Goal: Information Seeking & Learning: Learn about a topic

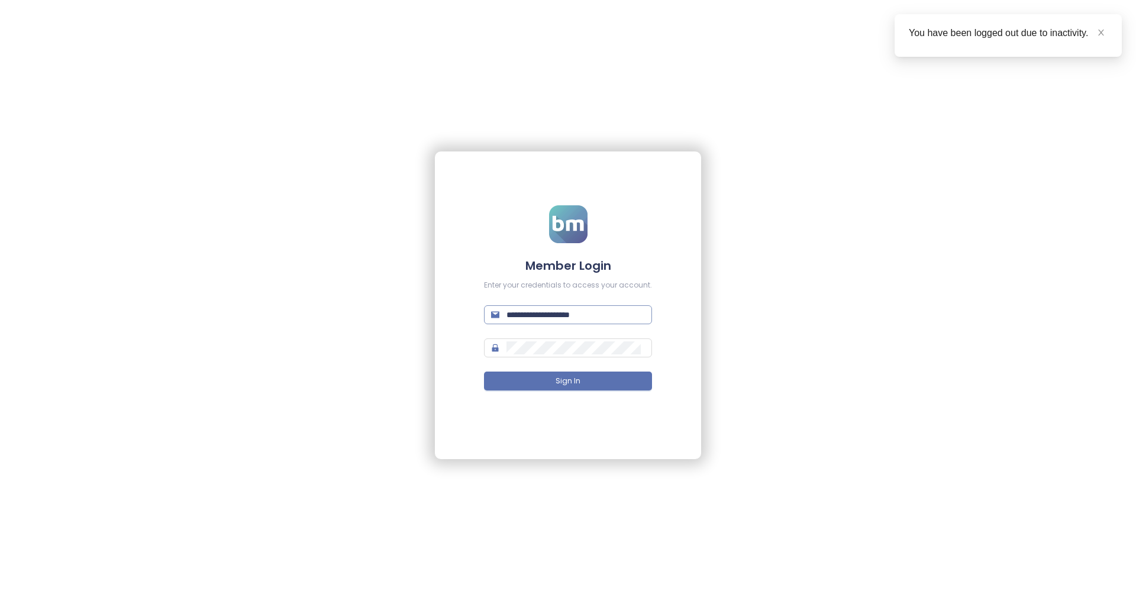
click at [587, 318] on input "**********" at bounding box center [575, 314] width 138 height 13
click at [574, 385] on span "Sign In" at bounding box center [568, 381] width 25 height 11
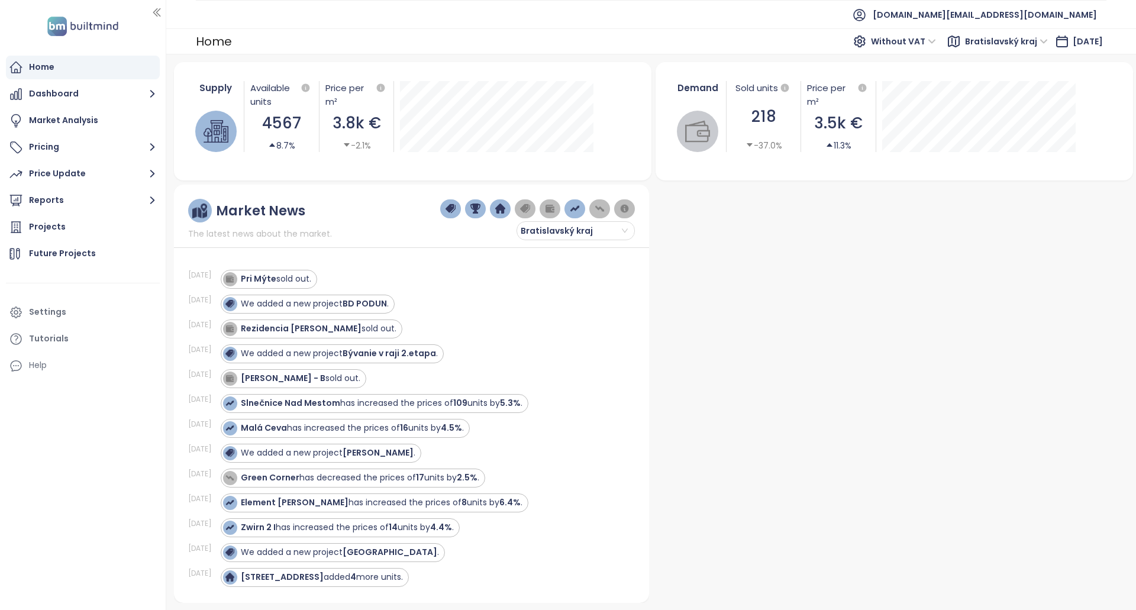
click at [73, 231] on div "Projects" at bounding box center [83, 227] width 154 height 24
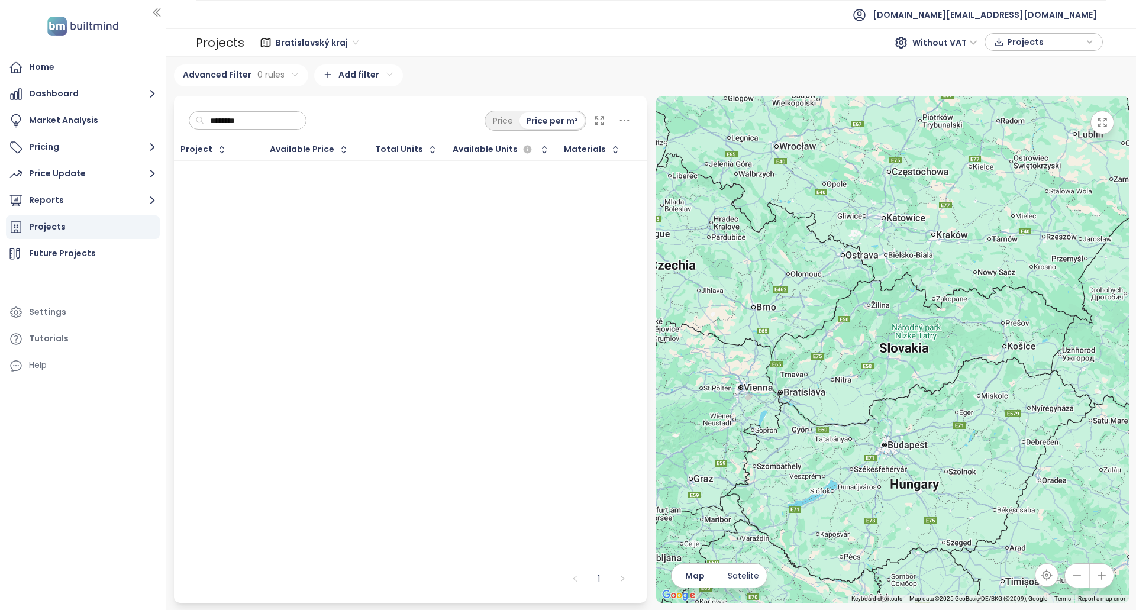
type input "****"
click at [506, 112] on div "Price" at bounding box center [502, 120] width 33 height 17
click at [509, 60] on div "Bratislavský kraj 303 projects Area Košický kraj 55 projects Area Banskobystric…" at bounding box center [651, 333] width 970 height 553
click at [61, 66] on div "Home" at bounding box center [83, 68] width 154 height 24
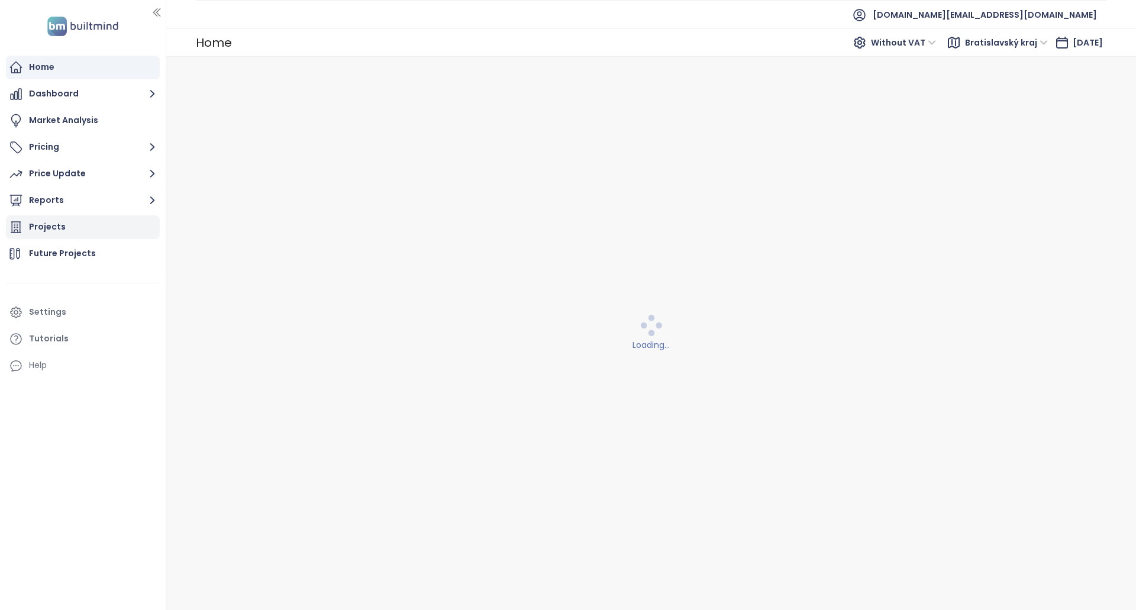
click at [87, 228] on div "Projects" at bounding box center [83, 227] width 154 height 24
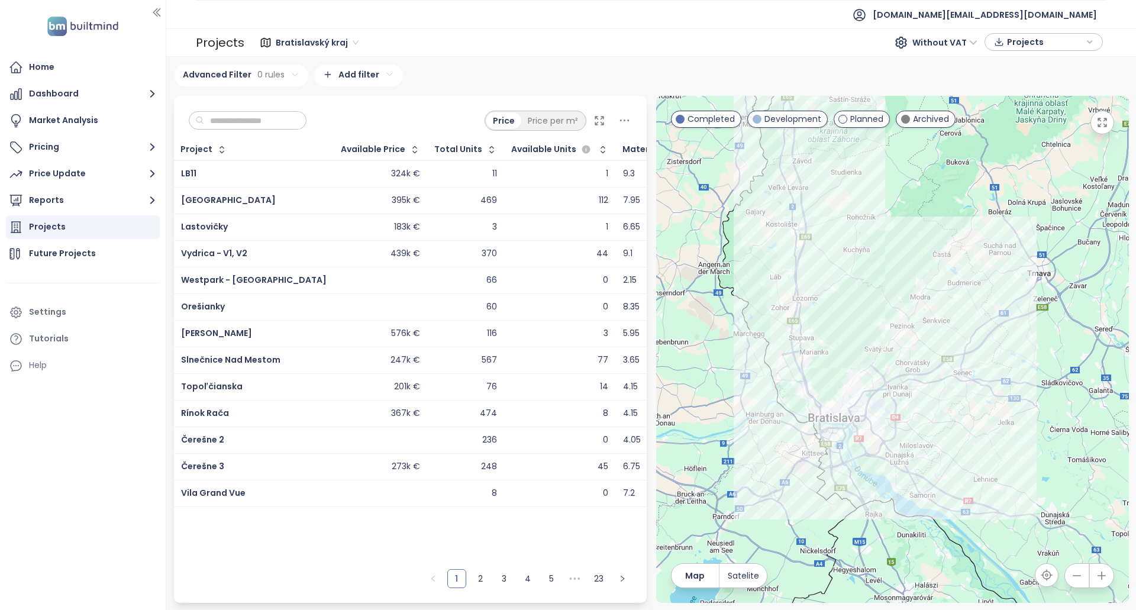
drag, startPoint x: 626, startPoint y: 20, endPoint x: 412, endPoint y: 108, distance: 231.6
click at [496, 32] on div "Bratislavský kraj Without VAT Projects" at bounding box center [675, 43] width 862 height 24
click at [251, 125] on input "text" at bounding box center [252, 121] width 96 height 18
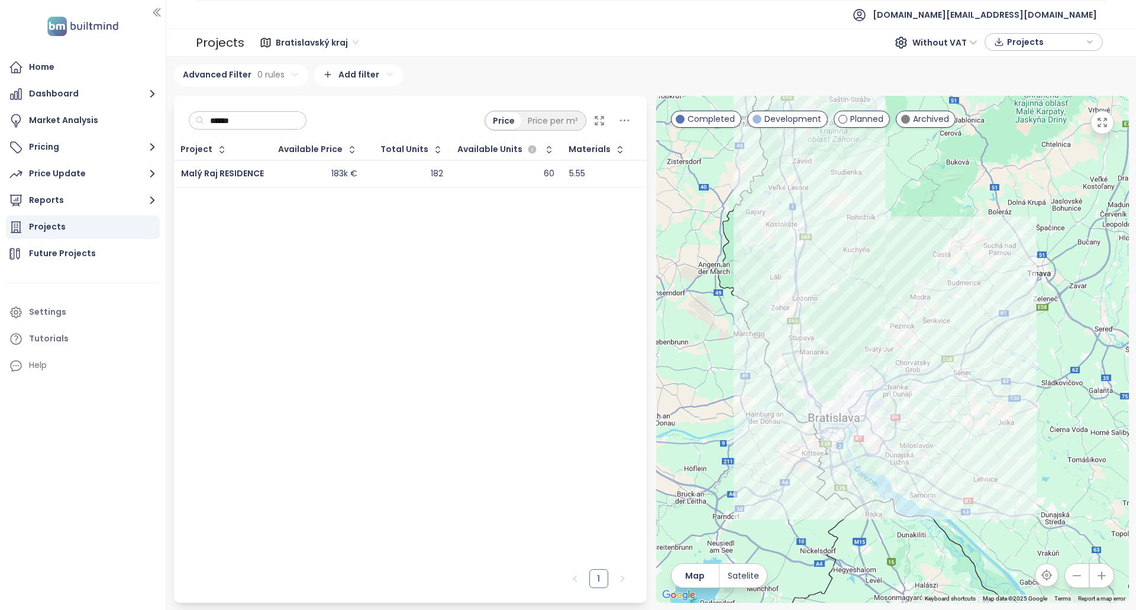
type input "******"
click at [294, 181] on td "183k €" at bounding box center [318, 173] width 93 height 27
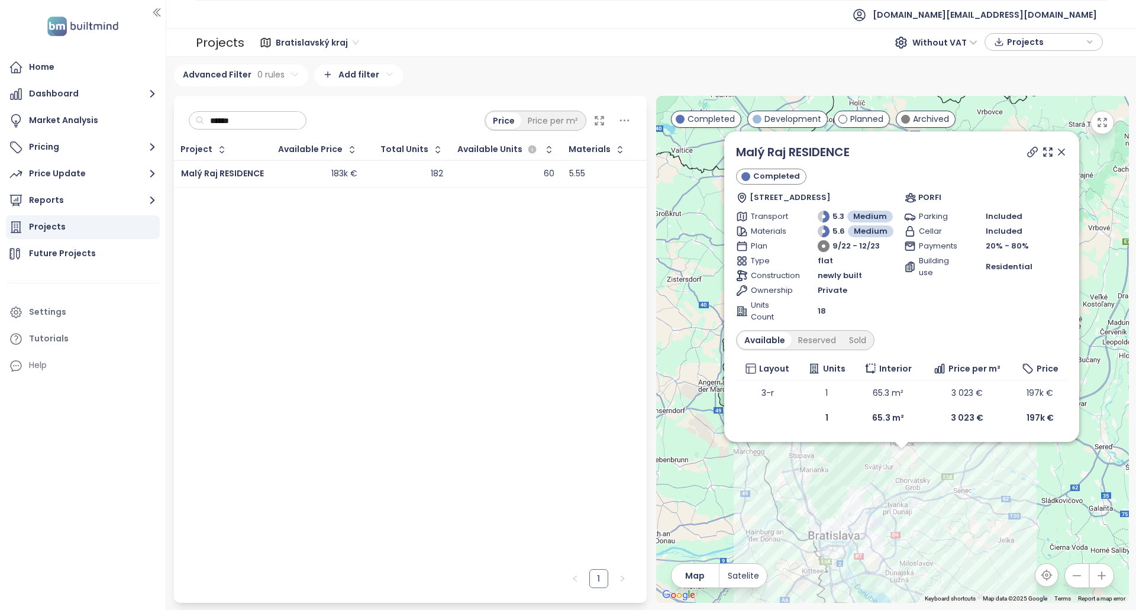
click at [1000, 36] on icon "button" at bounding box center [999, 42] width 10 height 18
click at [1034, 12] on span "[DOMAIN_NAME][EMAIL_ADDRESS][DOMAIN_NAME]" at bounding box center [985, 15] width 224 height 28
click at [1037, 62] on span "XLSX" at bounding box center [1025, 65] width 32 height 18
click at [1036, 44] on span "Projects" at bounding box center [1045, 43] width 76 height 18
click at [1034, 18] on span "[DOMAIN_NAME][EMAIL_ADDRESS][DOMAIN_NAME]" at bounding box center [985, 15] width 224 height 28
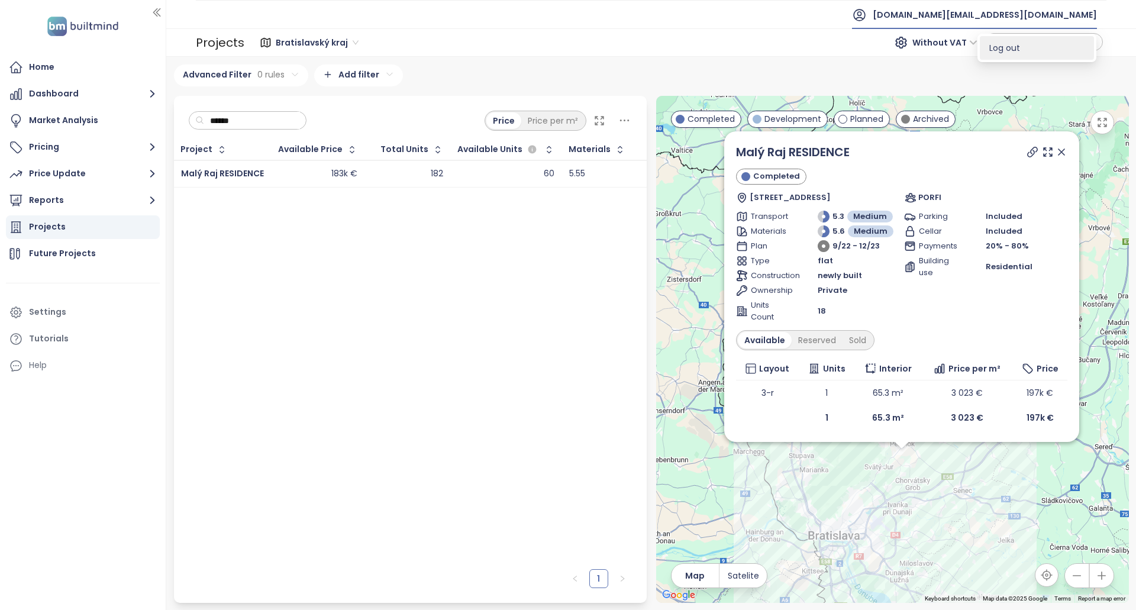
click at [1031, 49] on li "Log out" at bounding box center [1037, 48] width 114 height 24
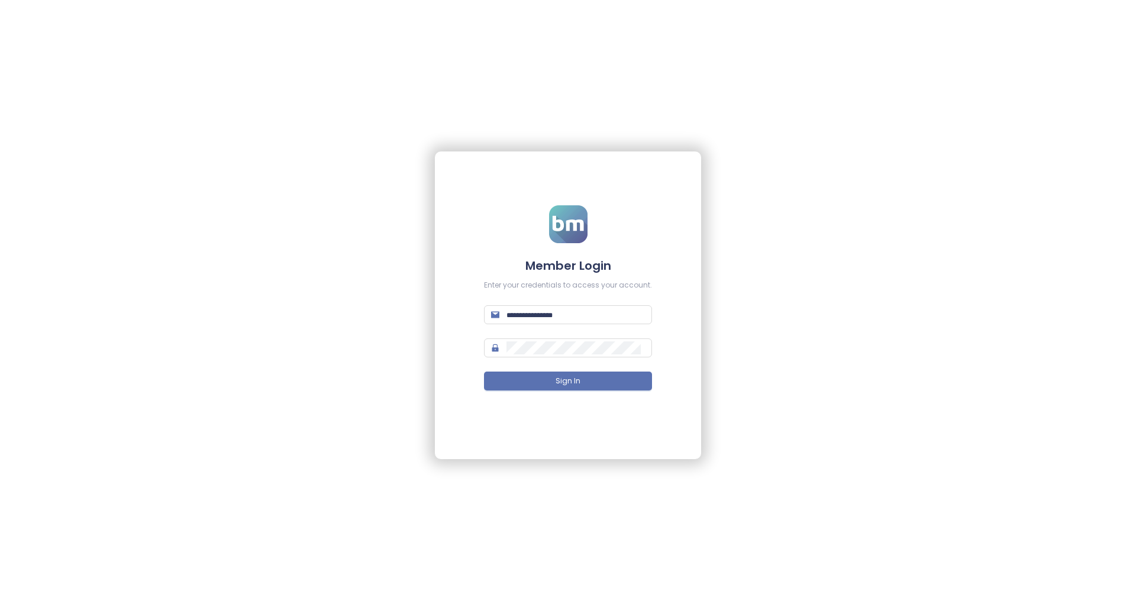
type input "**********"
click at [590, 384] on button "Sign In" at bounding box center [568, 381] width 168 height 19
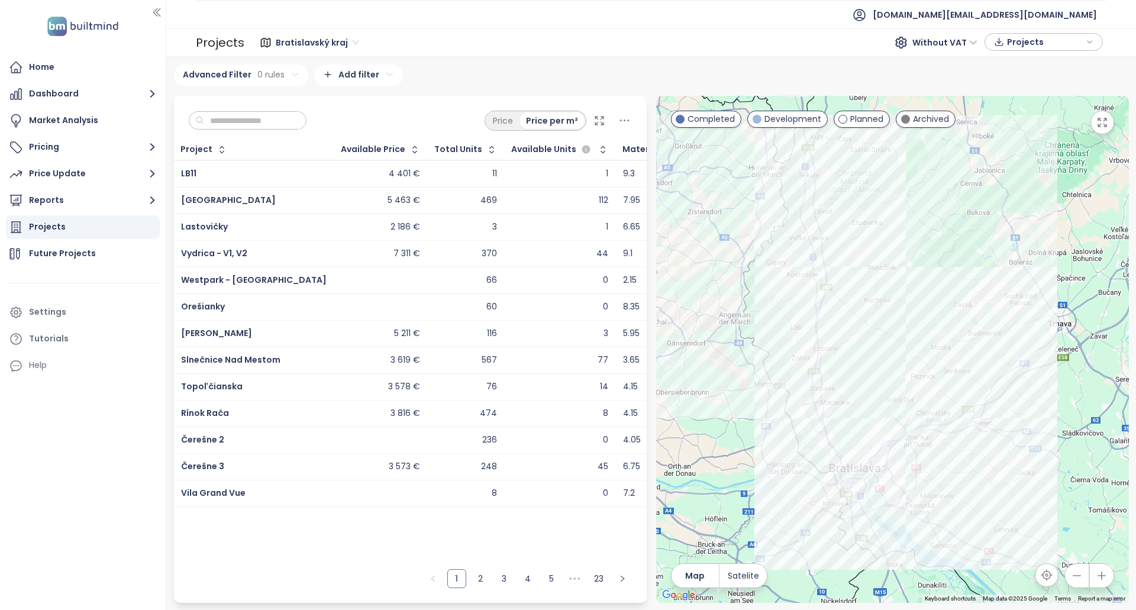
click at [300, 124] on input "text" at bounding box center [252, 121] width 96 height 18
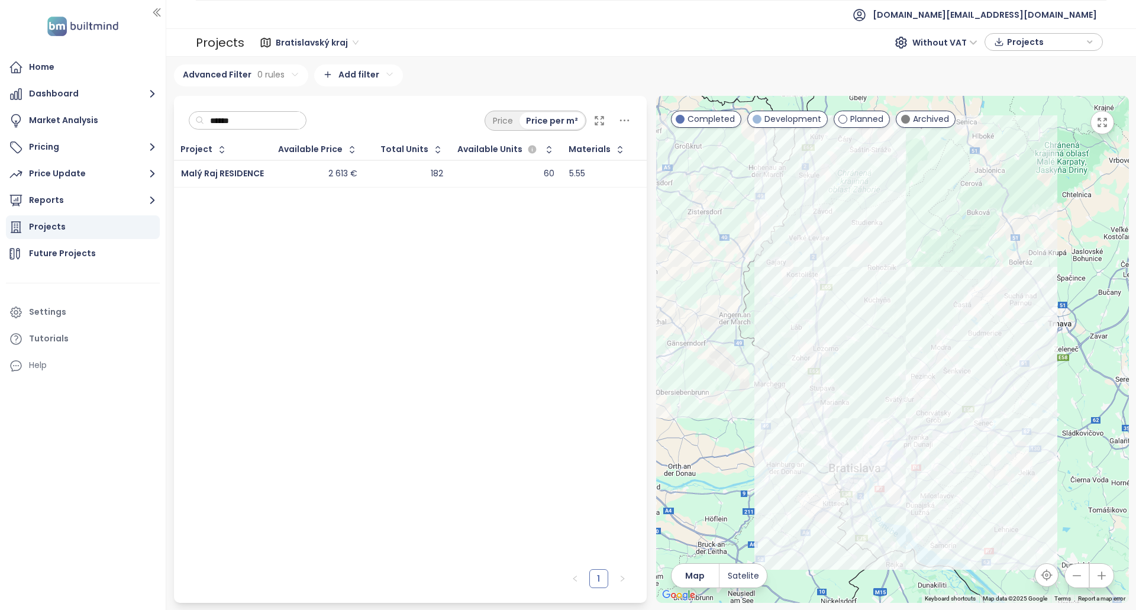
type input "******"
click at [467, 181] on td "60" at bounding box center [506, 173] width 111 height 27
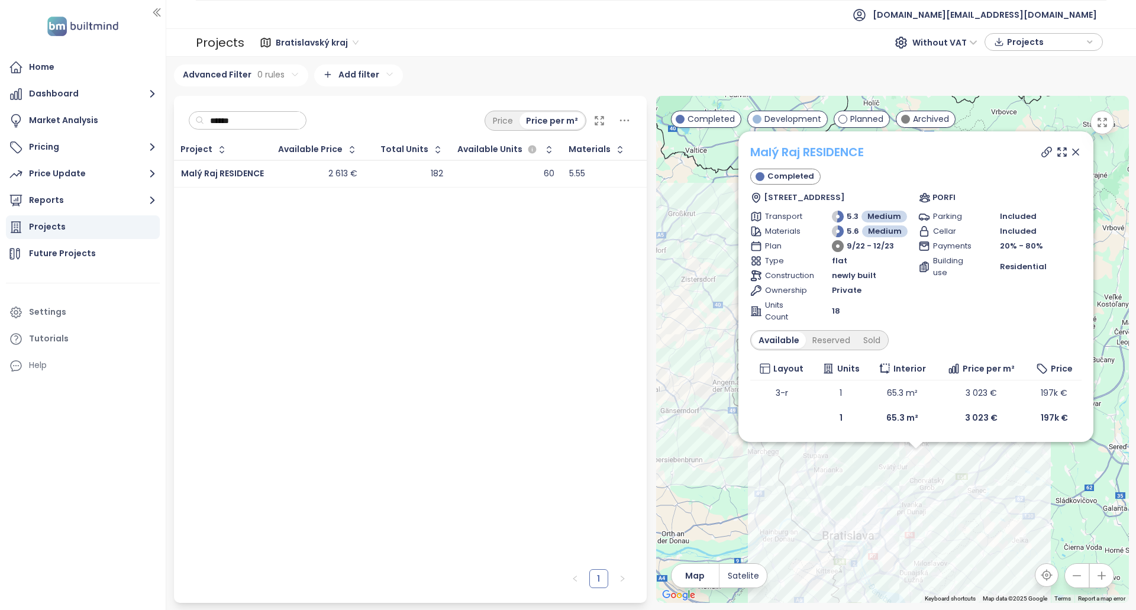
click at [815, 150] on link "Malý Raj RESIDENCE" at bounding box center [807, 152] width 114 height 17
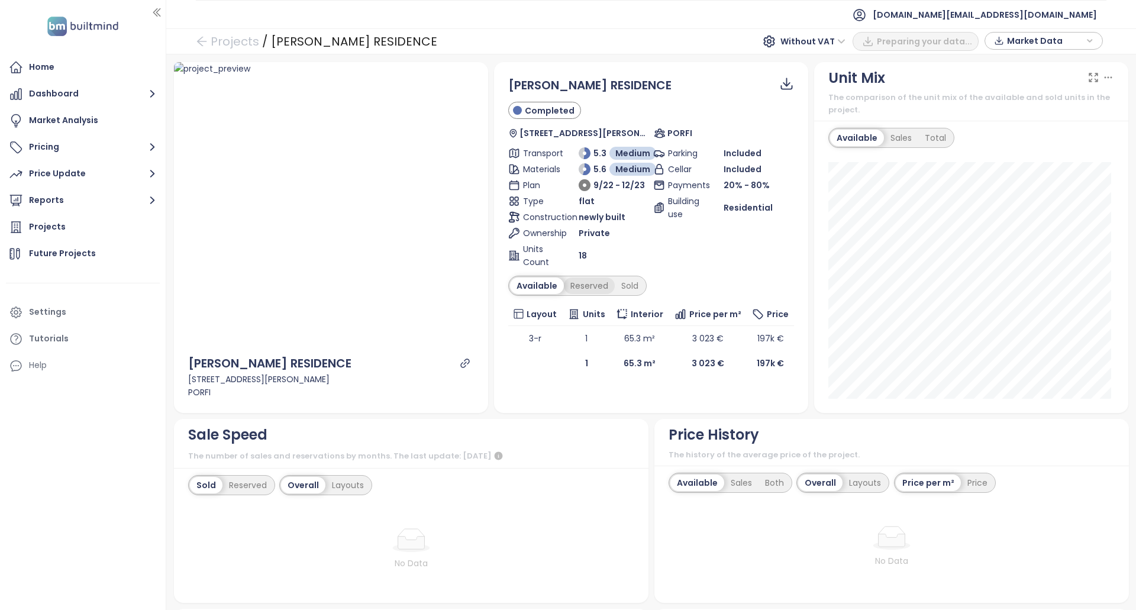
click at [578, 282] on div "Reserved" at bounding box center [589, 285] width 51 height 17
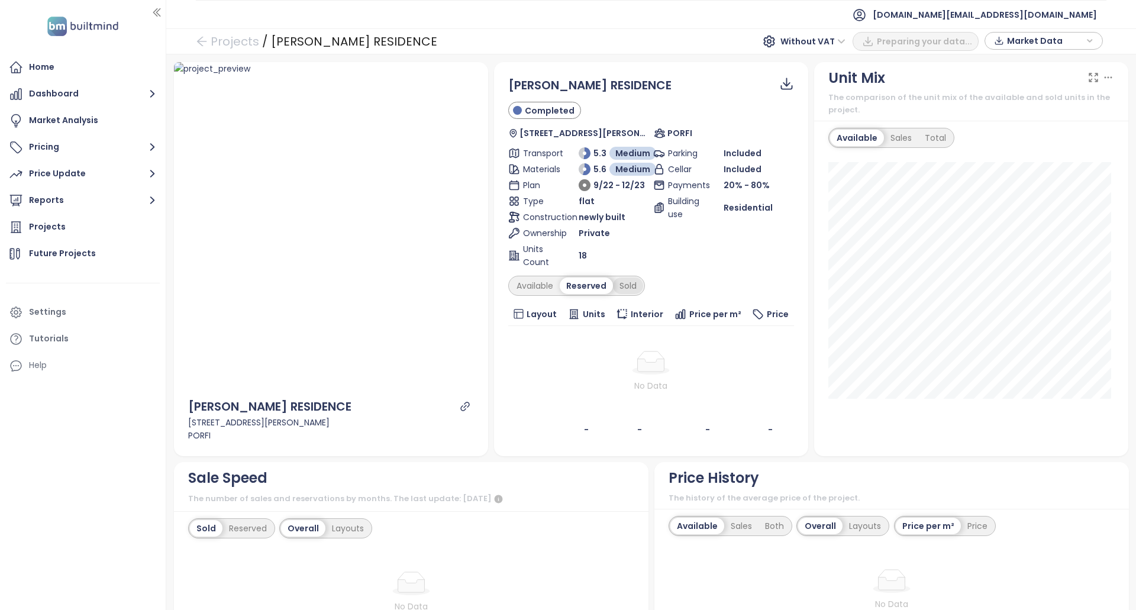
click at [622, 283] on div "Sold" at bounding box center [628, 285] width 30 height 17
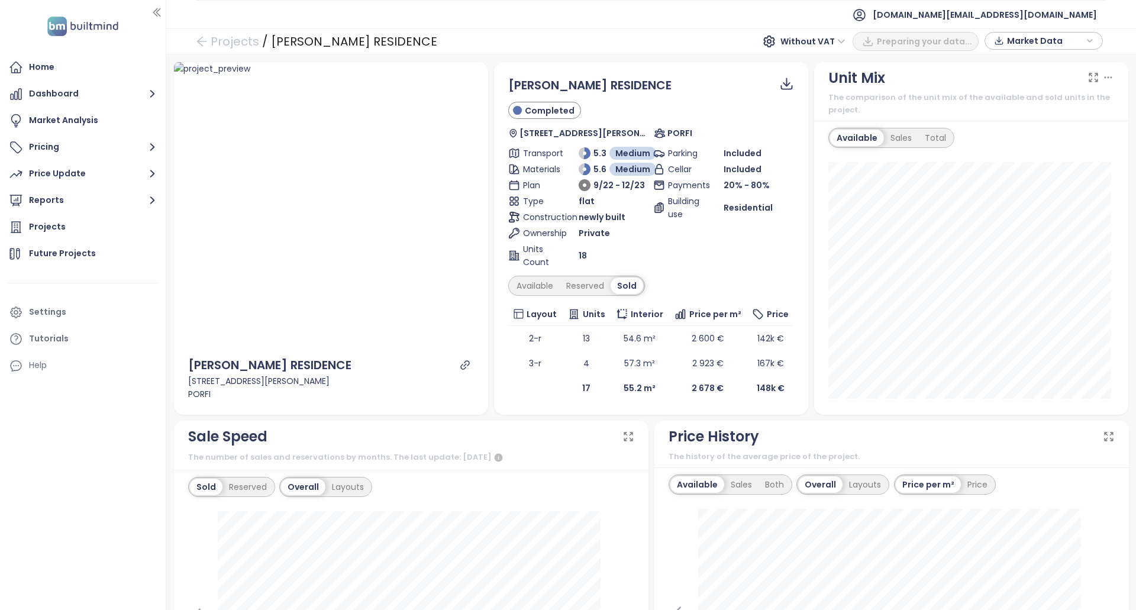
click at [525, 264] on span "Units Count" at bounding box center [540, 256] width 35 height 26
click at [531, 288] on div "Available" at bounding box center [535, 285] width 50 height 17
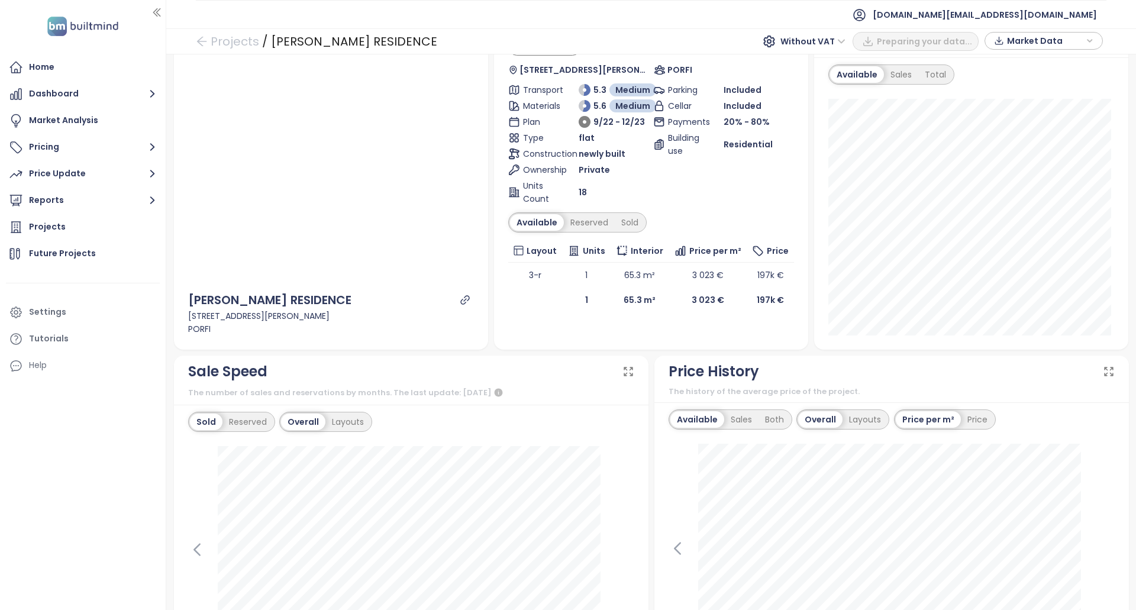
scroll to position [414, 0]
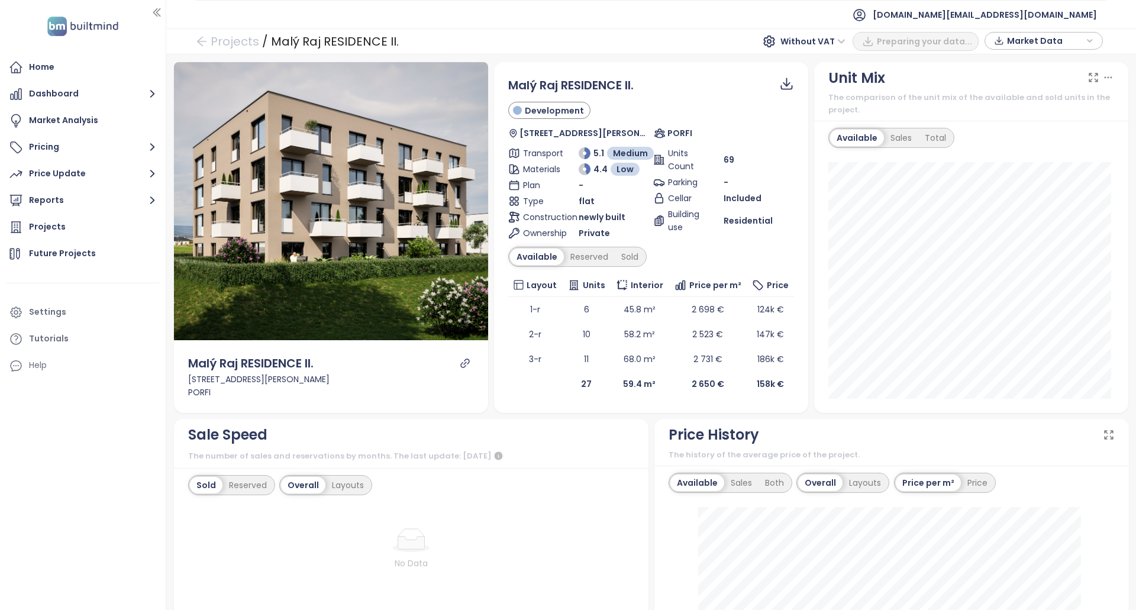
click at [600, 247] on div "Available Reserved Sold" at bounding box center [577, 257] width 138 height 20
click at [599, 260] on div "Reserved" at bounding box center [589, 256] width 51 height 17
click at [527, 256] on div "Available" at bounding box center [535, 256] width 50 height 17
click at [238, 52] on div "Projects / Malý Raj RESIDENCE II. Without VAT PDF Market Data" at bounding box center [651, 41] width 970 height 26
click at [238, 46] on link "Projects" at bounding box center [227, 41] width 63 height 21
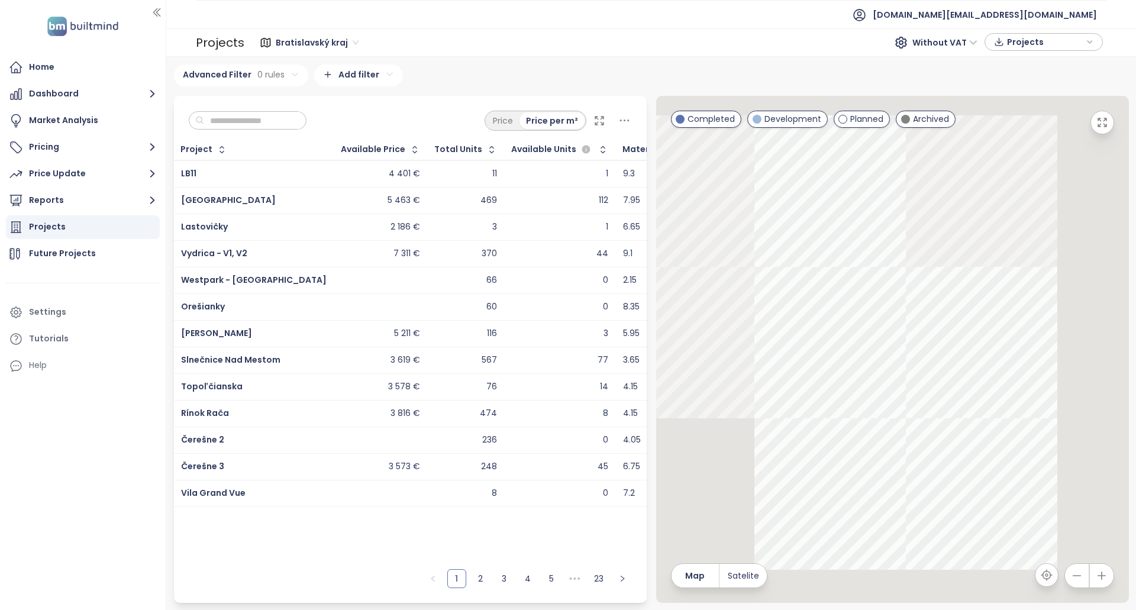
click at [273, 116] on input "text" at bounding box center [252, 121] width 96 height 18
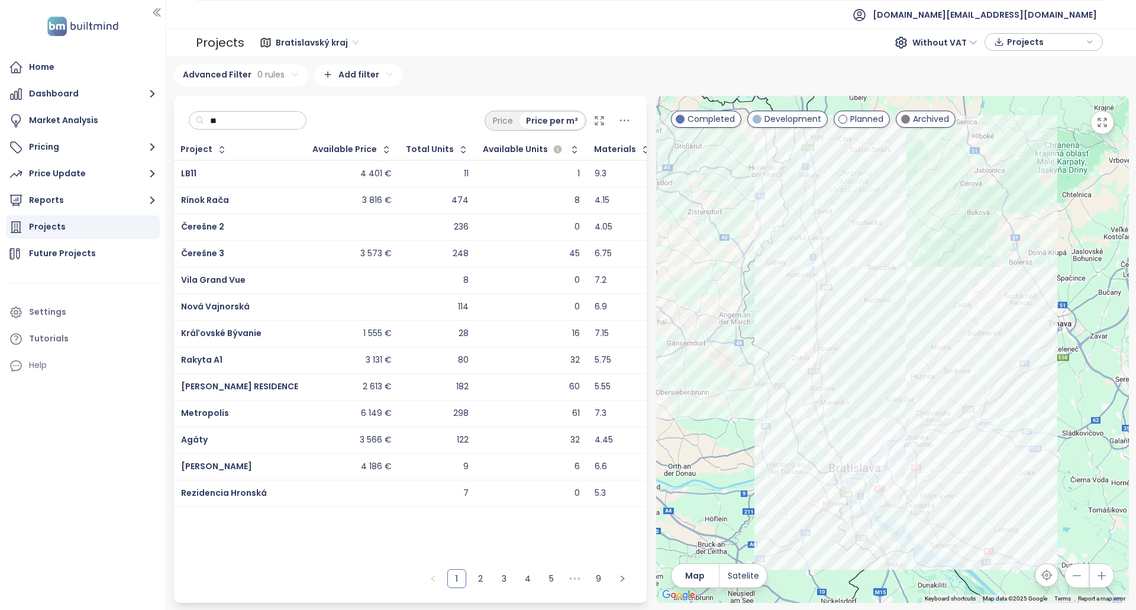
type input "***"
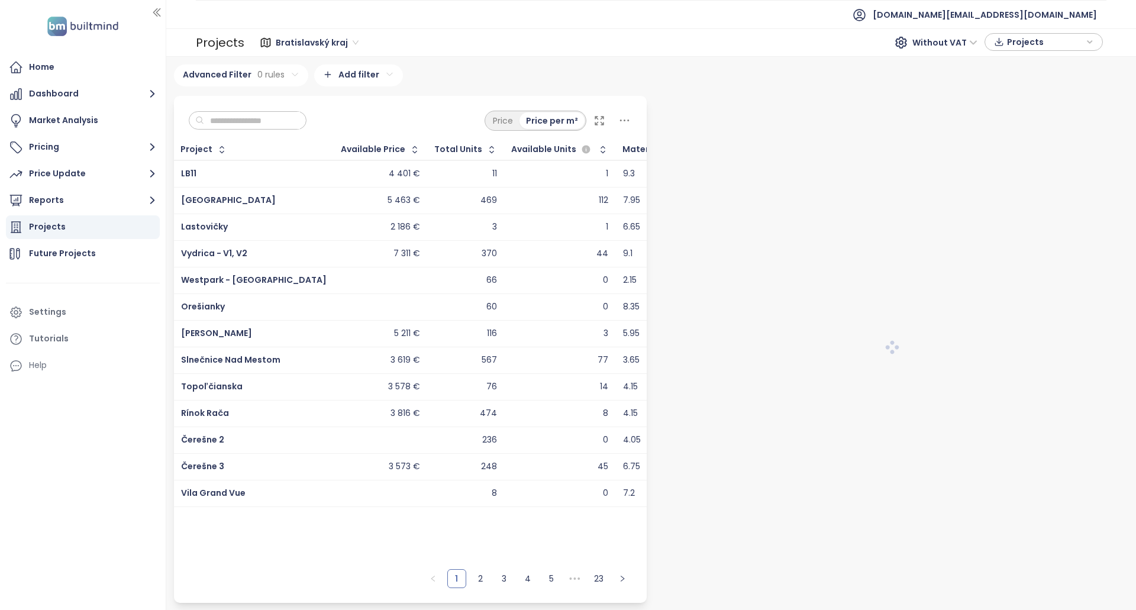
click at [280, 119] on input "text" at bounding box center [252, 121] width 96 height 18
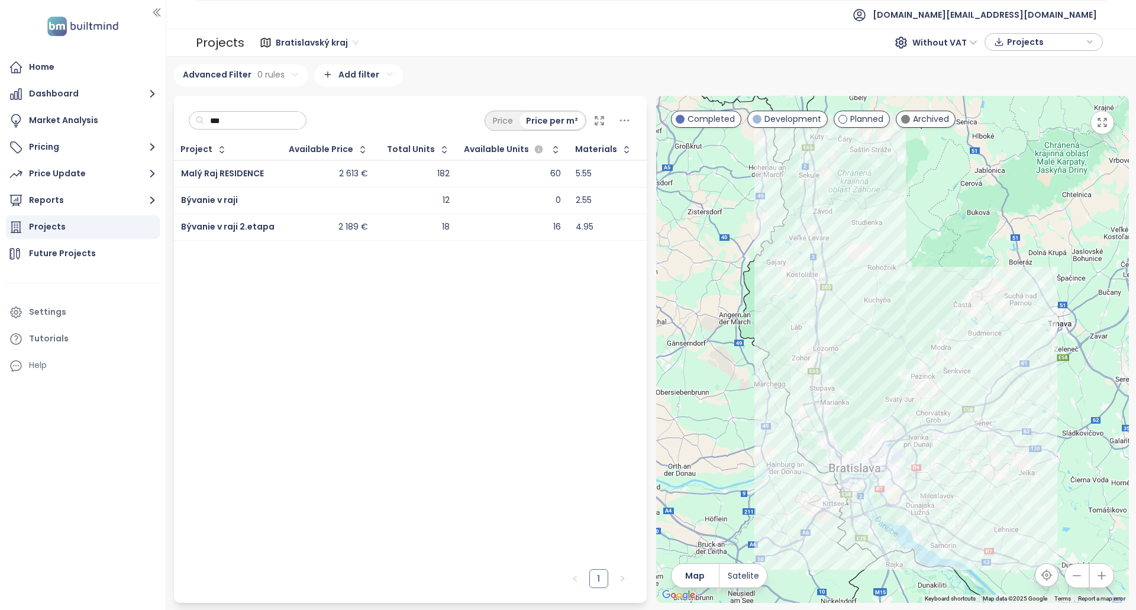
type input "***"
click at [317, 169] on div "2 613 €" at bounding box center [328, 174] width 79 height 14
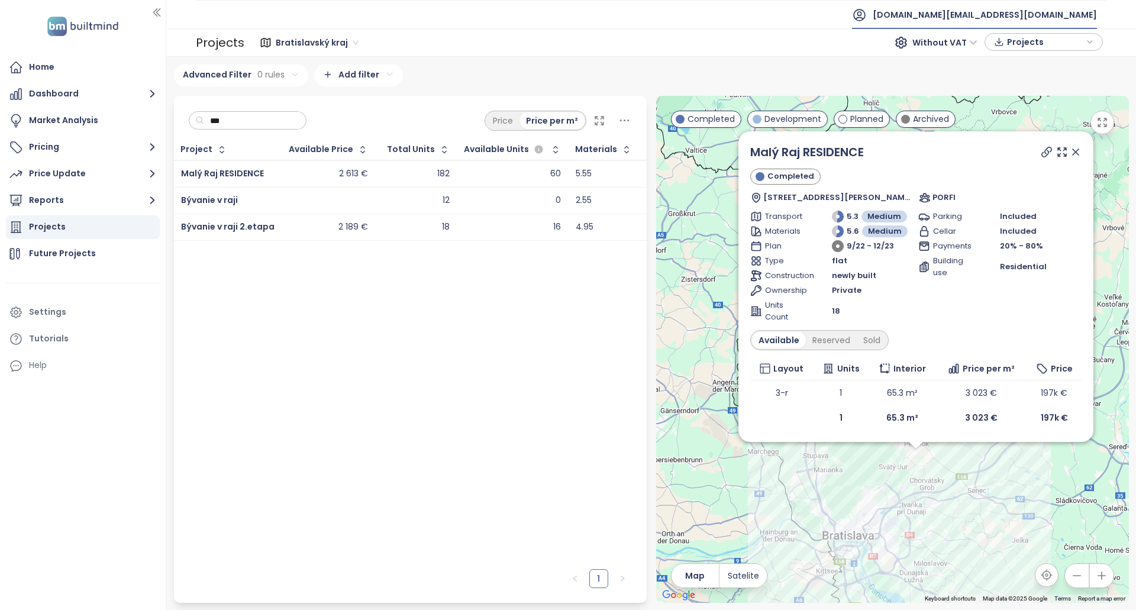
click at [1002, 6] on span "[DOMAIN_NAME][EMAIL_ADDRESS][DOMAIN_NAME]" at bounding box center [985, 15] width 224 height 28
click at [1013, 47] on span "Log out" at bounding box center [1004, 48] width 31 height 12
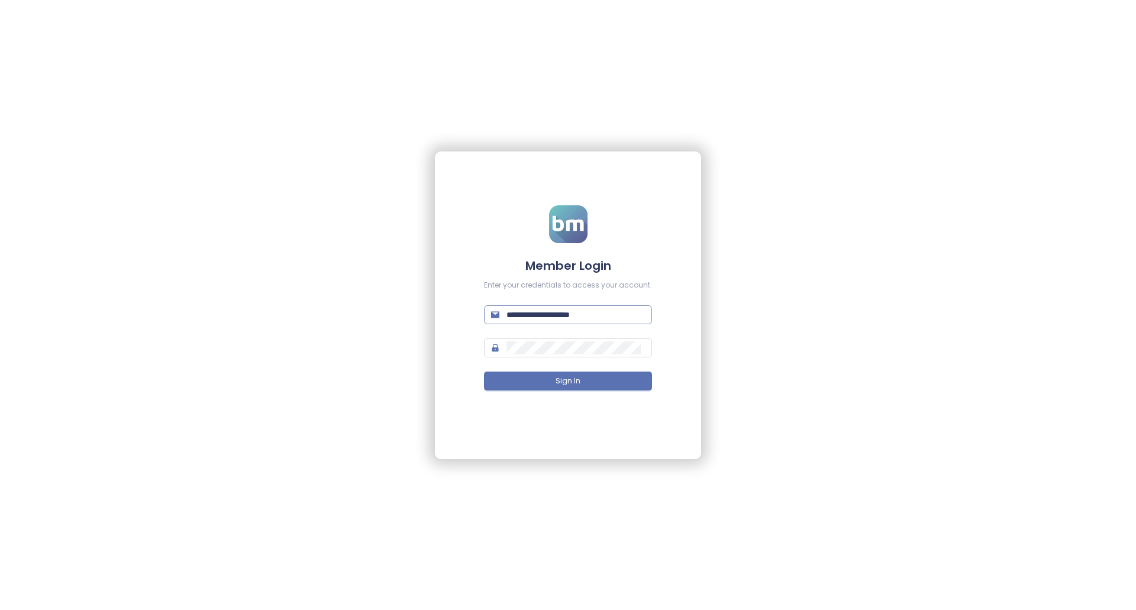
click at [586, 306] on span "**********" at bounding box center [568, 314] width 168 height 19
click at [589, 309] on input "**********" at bounding box center [575, 314] width 138 height 13
type input "**********"
click at [587, 382] on button "Sign In" at bounding box center [568, 381] width 168 height 19
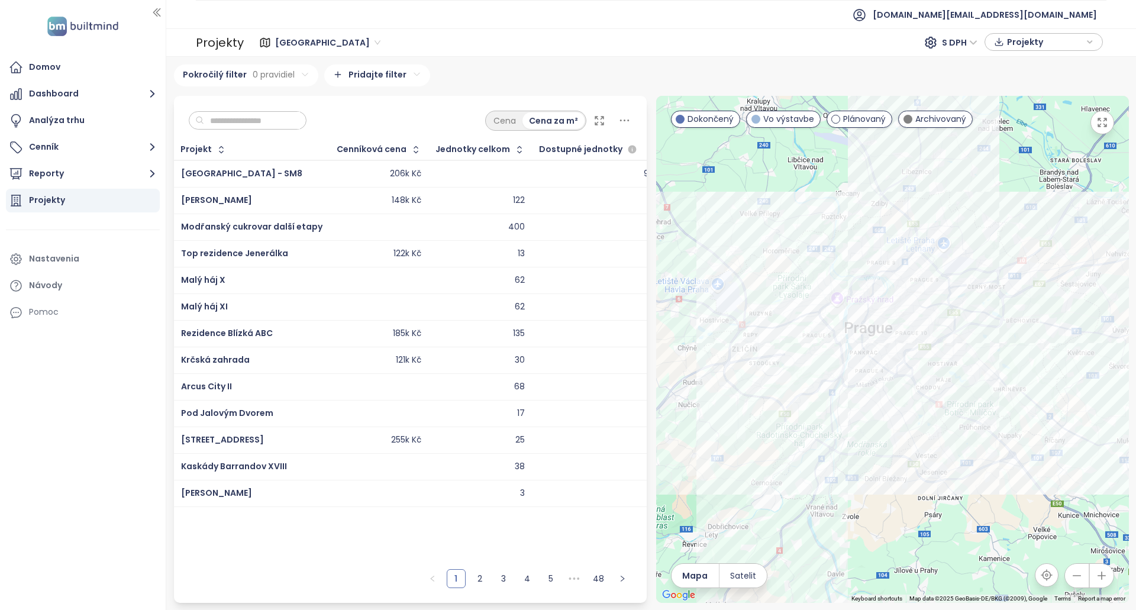
click at [241, 127] on input "text" at bounding box center [252, 121] width 96 height 18
paste input "******"
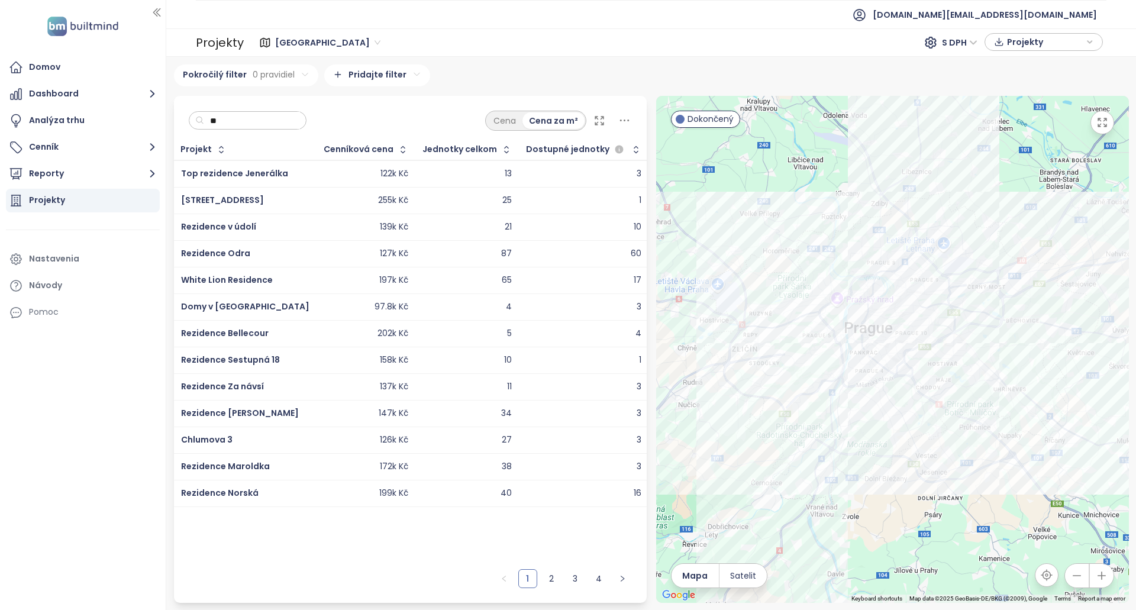
type input "*"
paste input "******"
type input "******"
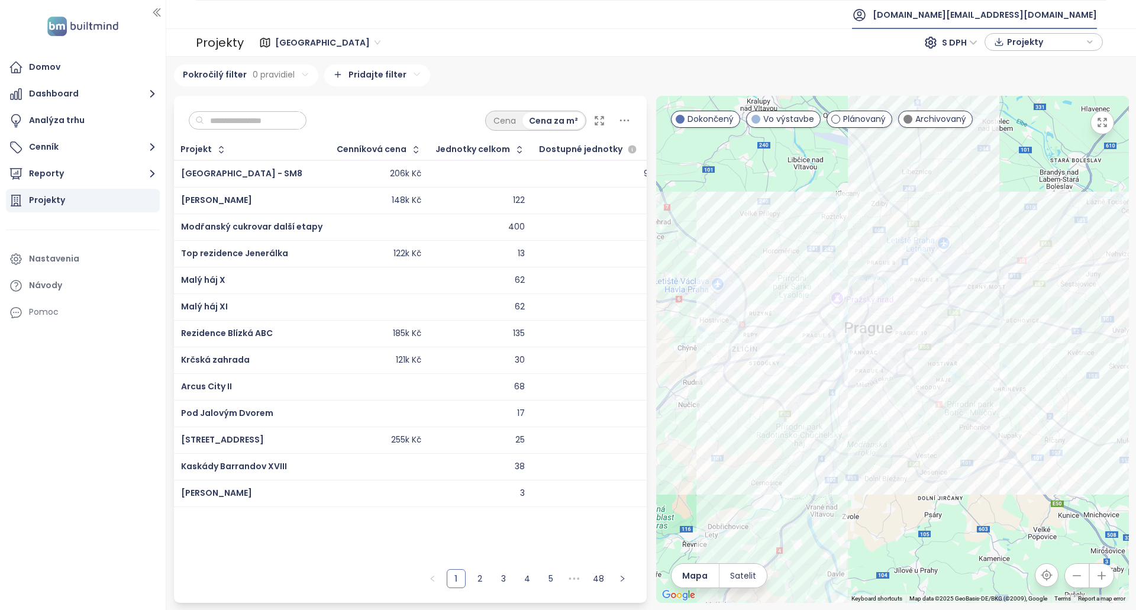
click at [1009, 12] on span "test.cz@builtmind.com" at bounding box center [985, 15] width 224 height 28
click at [1012, 45] on span "Odhlásiť sa" at bounding box center [1013, 48] width 47 height 12
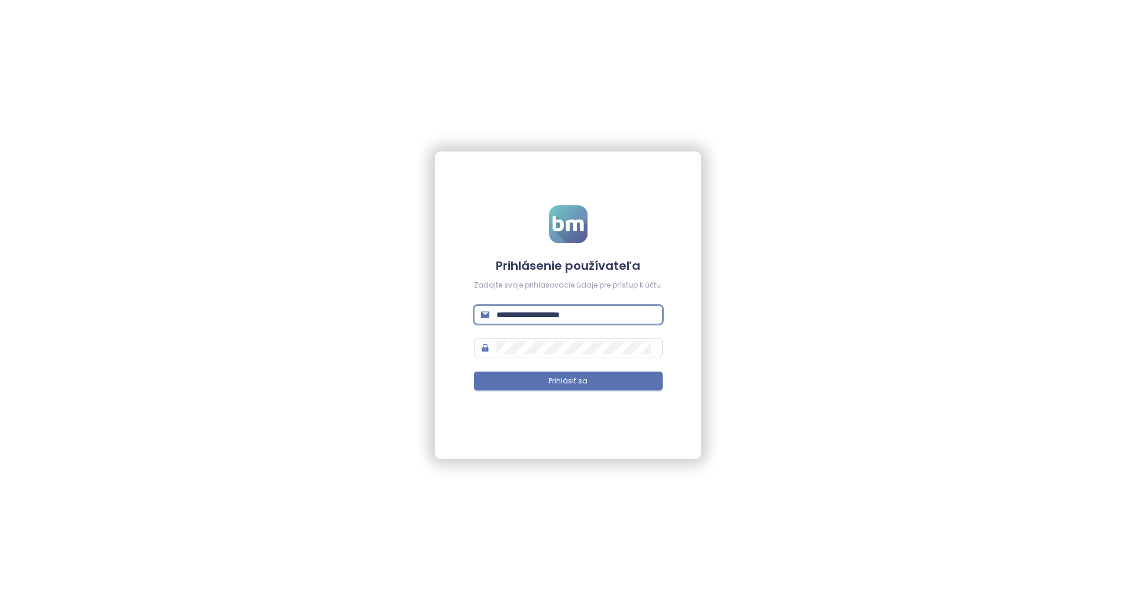
click at [580, 315] on input "**********" at bounding box center [575, 314] width 159 height 13
type input "**********"
click at [567, 381] on span "Prihlásiť sa" at bounding box center [567, 381] width 39 height 11
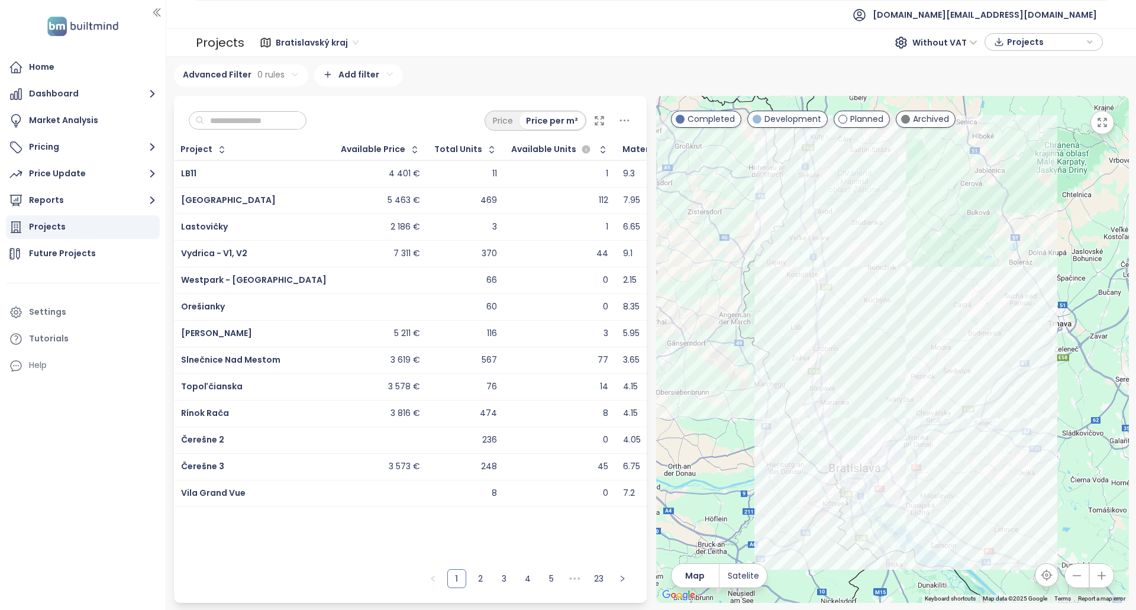
click at [125, 50] on div "Home Dashboard Market Analysis Pricing Price Update Reports Projects Future Pro…" at bounding box center [83, 305] width 166 height 610
click at [121, 56] on div "Home" at bounding box center [83, 68] width 154 height 24
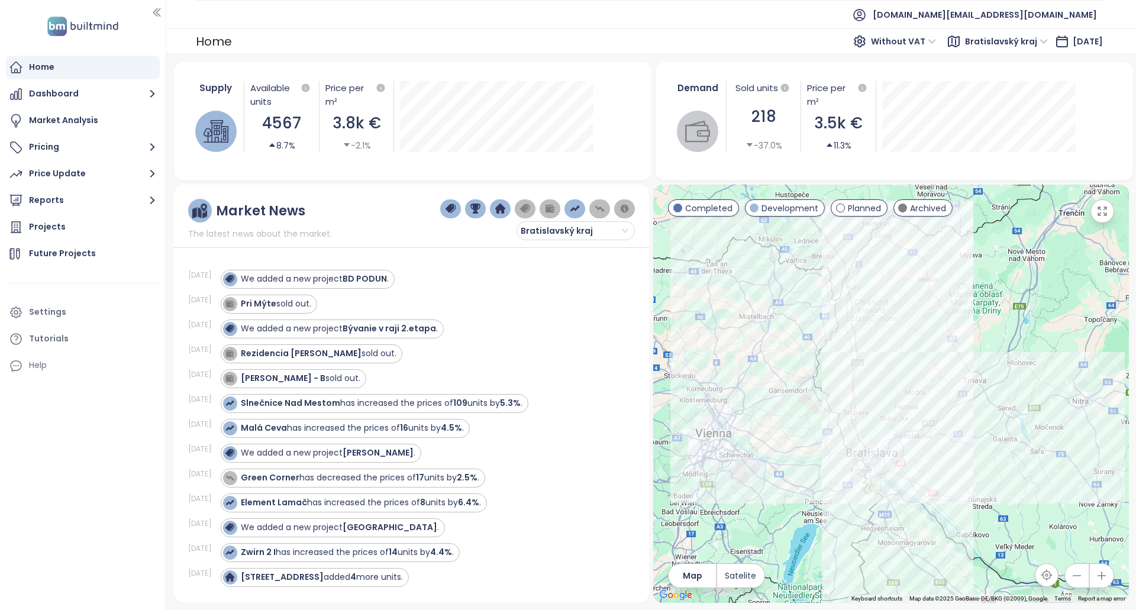
click at [879, 31] on div "Without VAT Bratislavský kraj Sep 30, 2025" at bounding box center [977, 41] width 257 height 21
click at [879, 37] on span "Without VAT" at bounding box center [903, 42] width 65 height 18
click at [881, 63] on div "With VAT" at bounding box center [886, 65] width 55 height 13
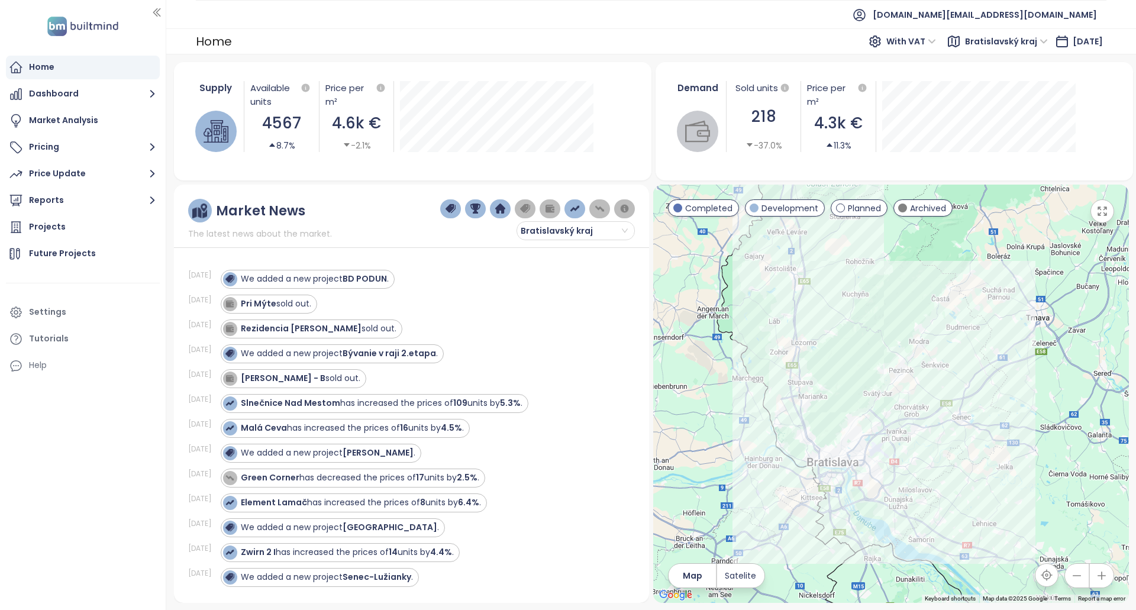
click at [613, 209] on div at bounding box center [537, 208] width 195 height 19
click at [622, 210] on img "button" at bounding box center [624, 209] width 11 height 11
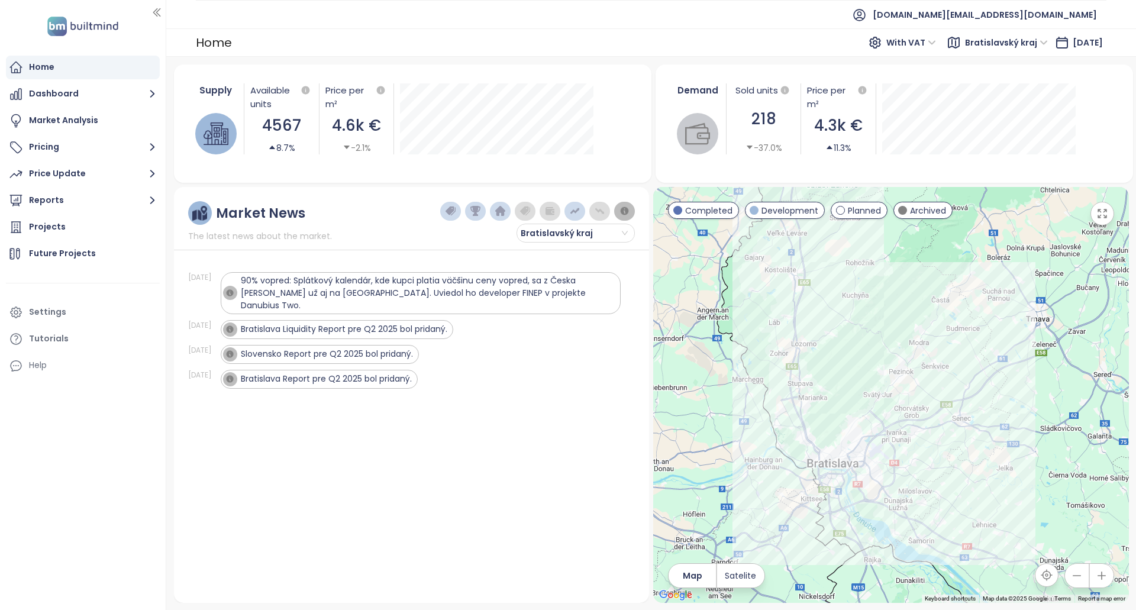
click at [454, 212] on img "button" at bounding box center [450, 211] width 11 height 11
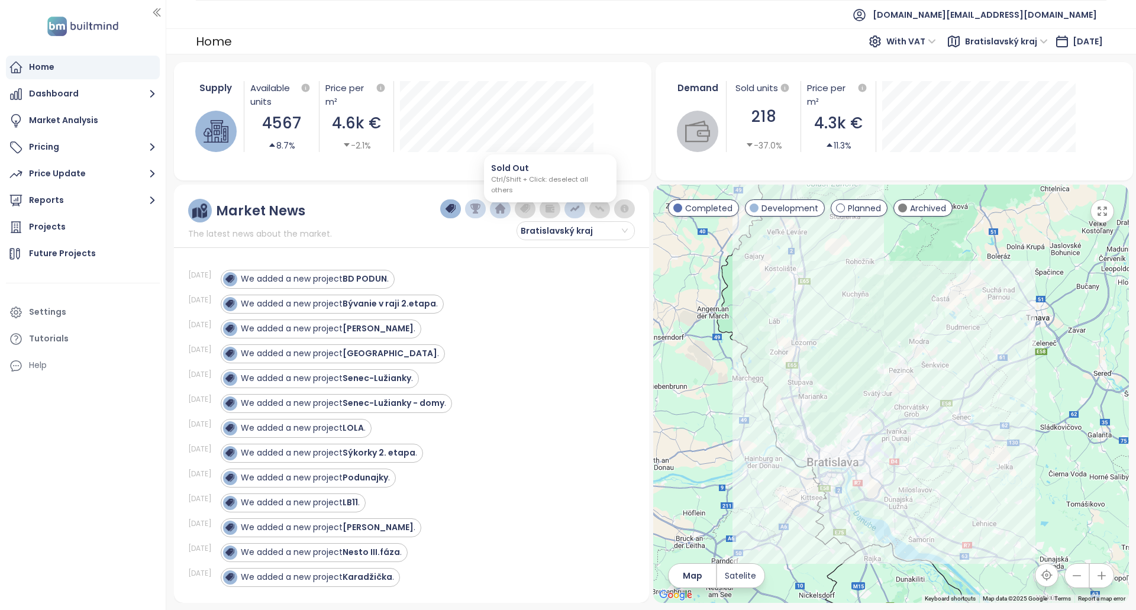
click at [548, 212] on img "button" at bounding box center [550, 209] width 11 height 11
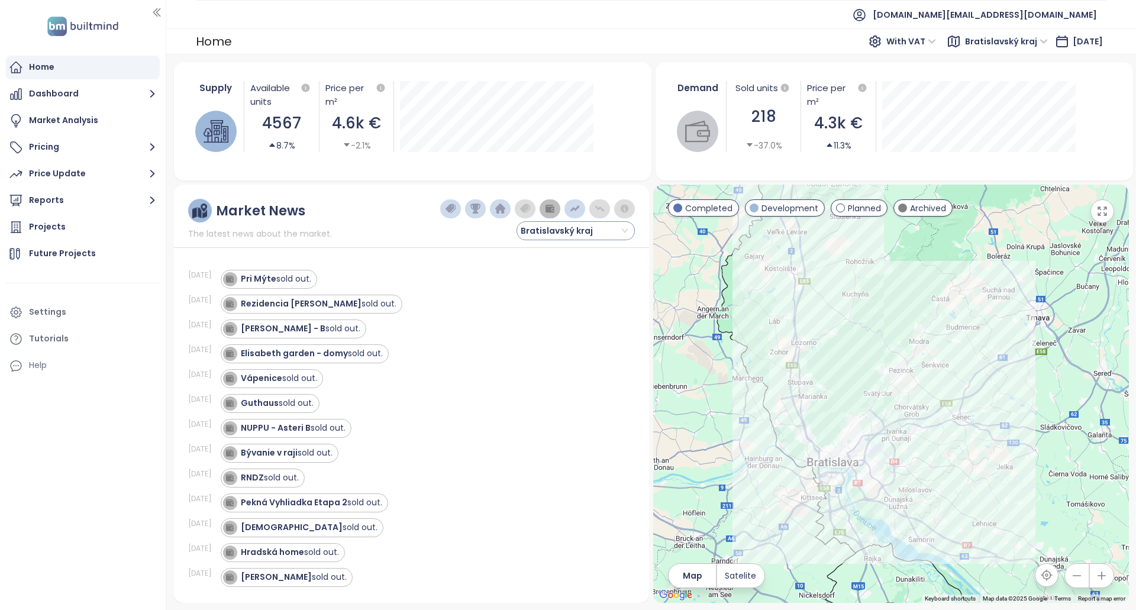
click at [556, 238] on span "Bratislavský kraj" at bounding box center [574, 231] width 107 height 18
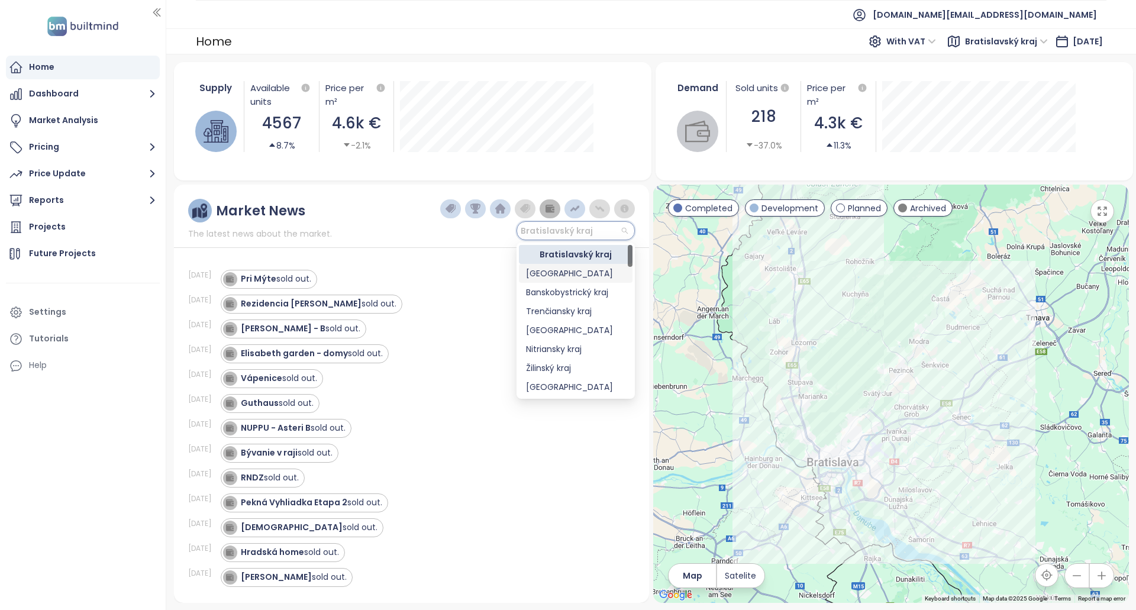
click at [564, 273] on div "[GEOGRAPHIC_DATA]" at bounding box center [575, 273] width 99 height 13
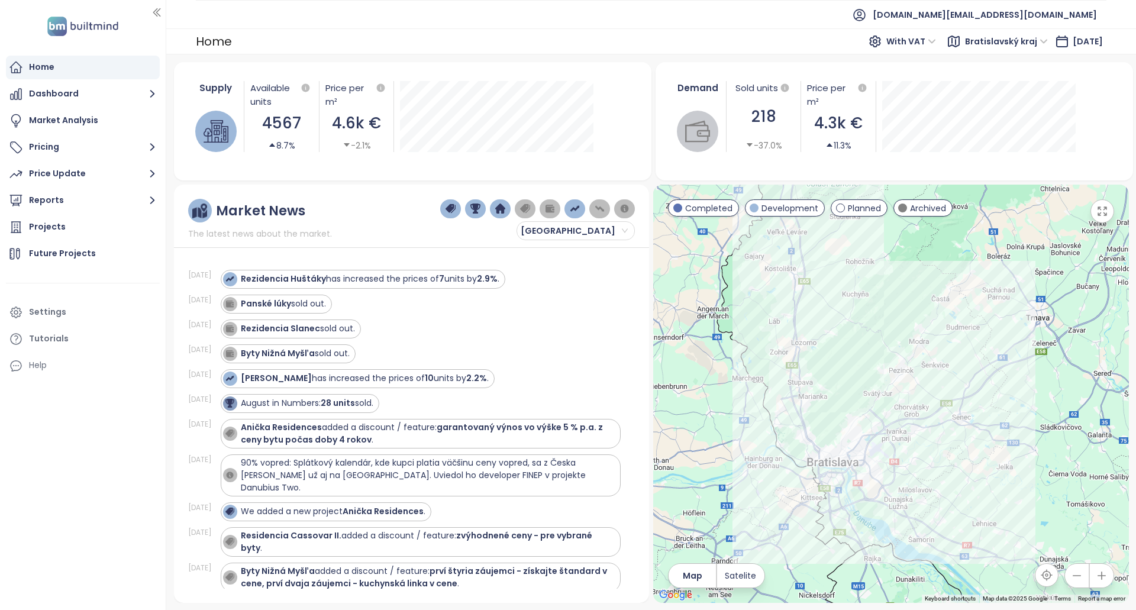
click at [977, 54] on div "Home With VAT Bratislavský kraj [DATE]" at bounding box center [651, 41] width 970 height 26
click at [987, 46] on span "Bratislavský kraj" at bounding box center [1006, 42] width 83 height 18
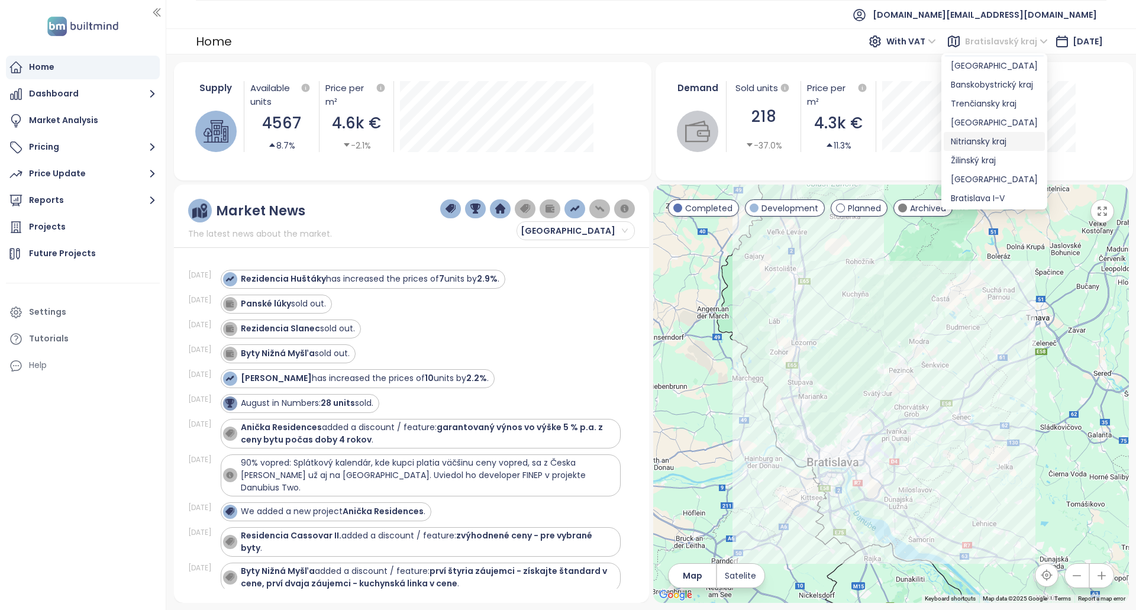
scroll to position [19, 0]
click at [989, 156] on div "Žilinský kraj" at bounding box center [994, 159] width 87 height 13
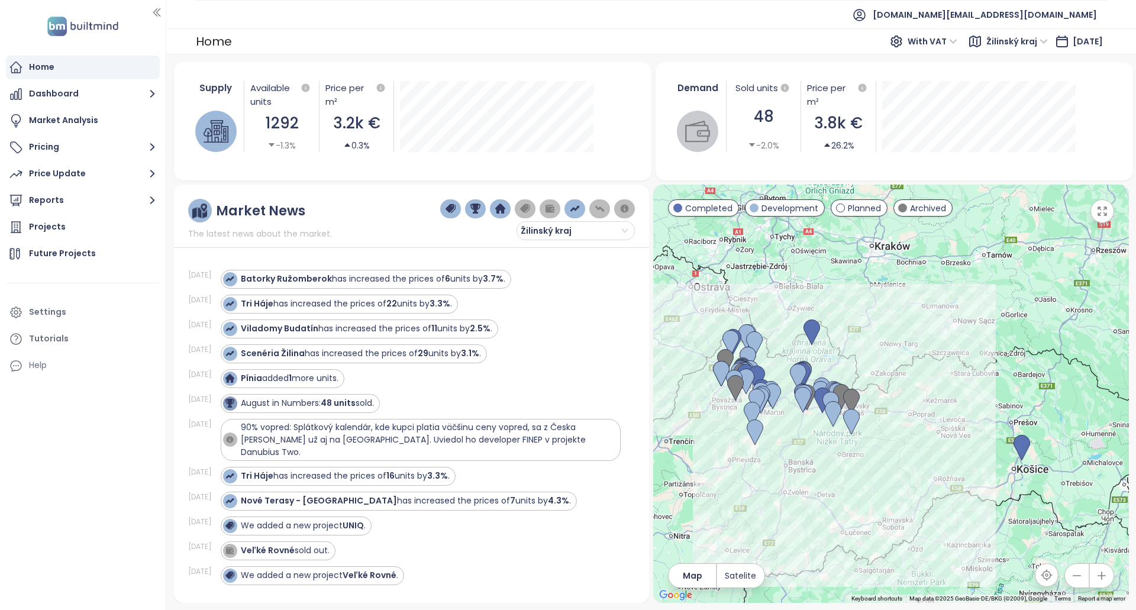
click at [1073, 44] on span "[DATE]" at bounding box center [1088, 41] width 30 height 12
click at [915, 210] on span "Archived" at bounding box center [928, 208] width 36 height 13
click at [854, 209] on span "Planned" at bounding box center [864, 208] width 33 height 13
click at [806, 207] on span "Development" at bounding box center [789, 208] width 57 height 13
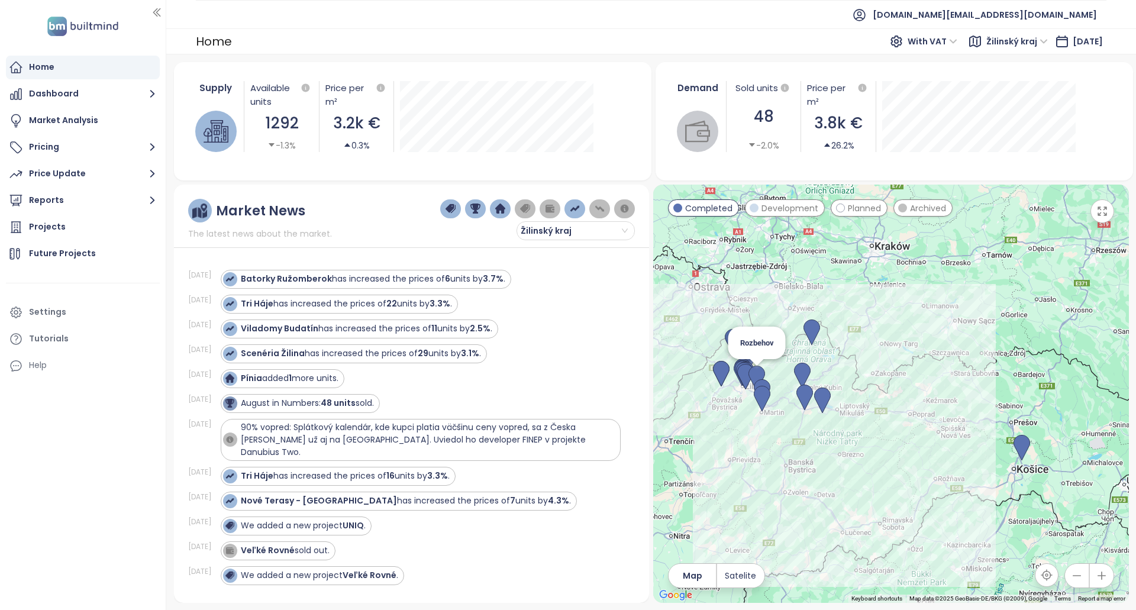
click at [764, 373] on img at bounding box center [756, 379] width 17 height 26
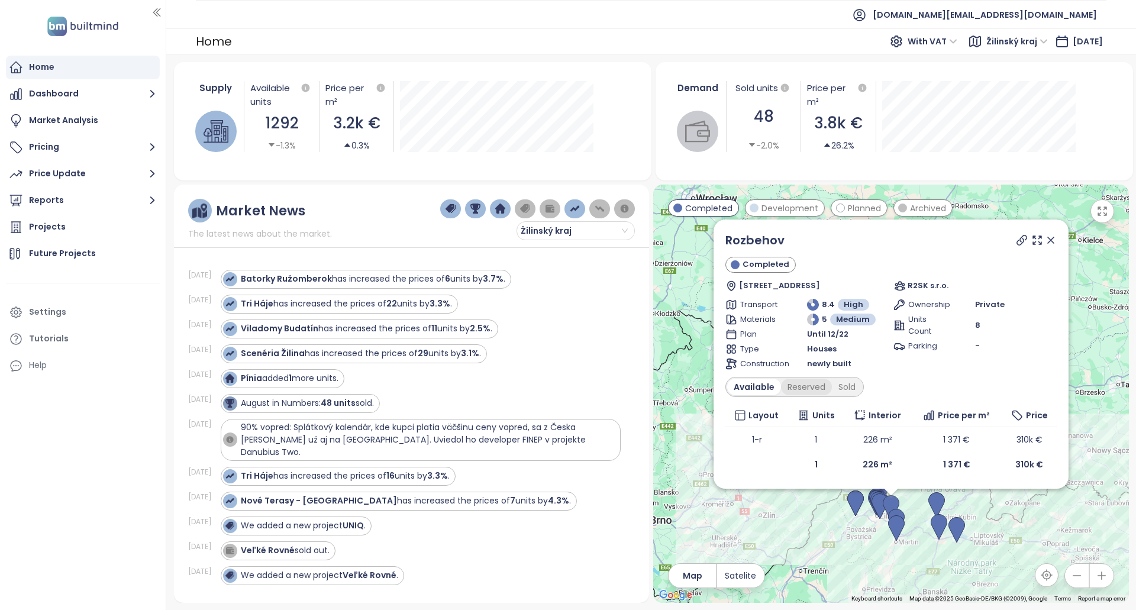
click at [813, 390] on div "Reserved" at bounding box center [806, 387] width 51 height 17
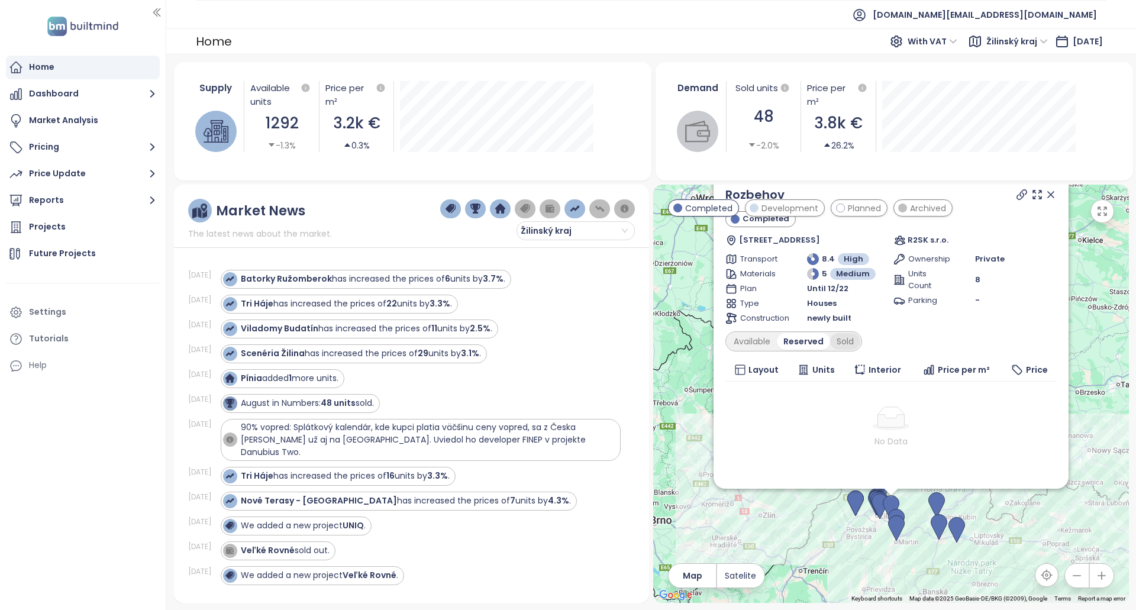
click at [841, 343] on div "Sold" at bounding box center [845, 341] width 30 height 17
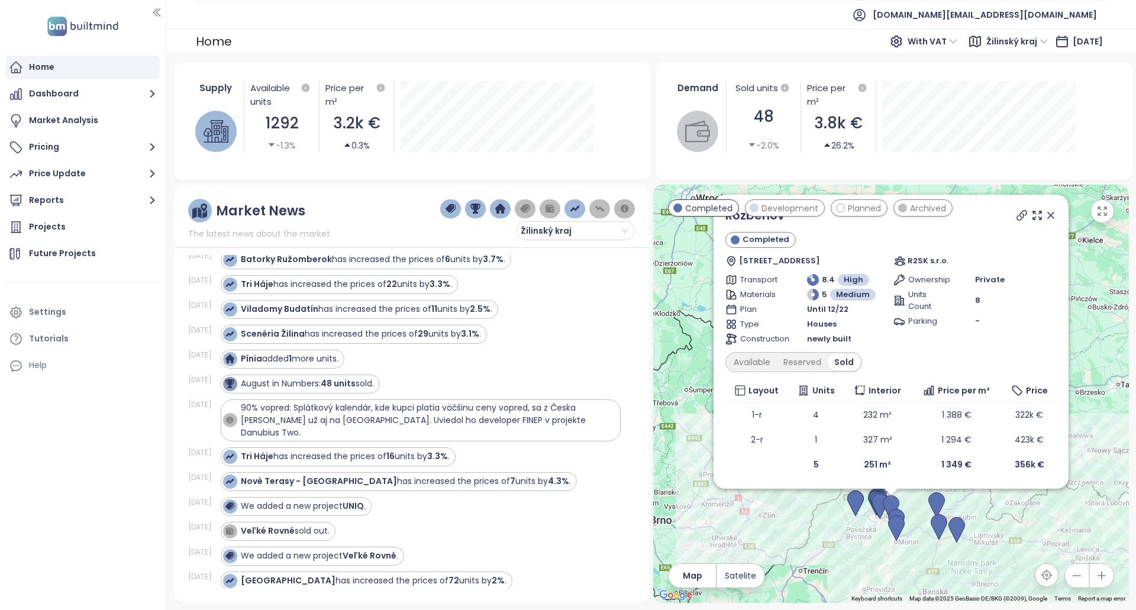
scroll to position [59, 0]
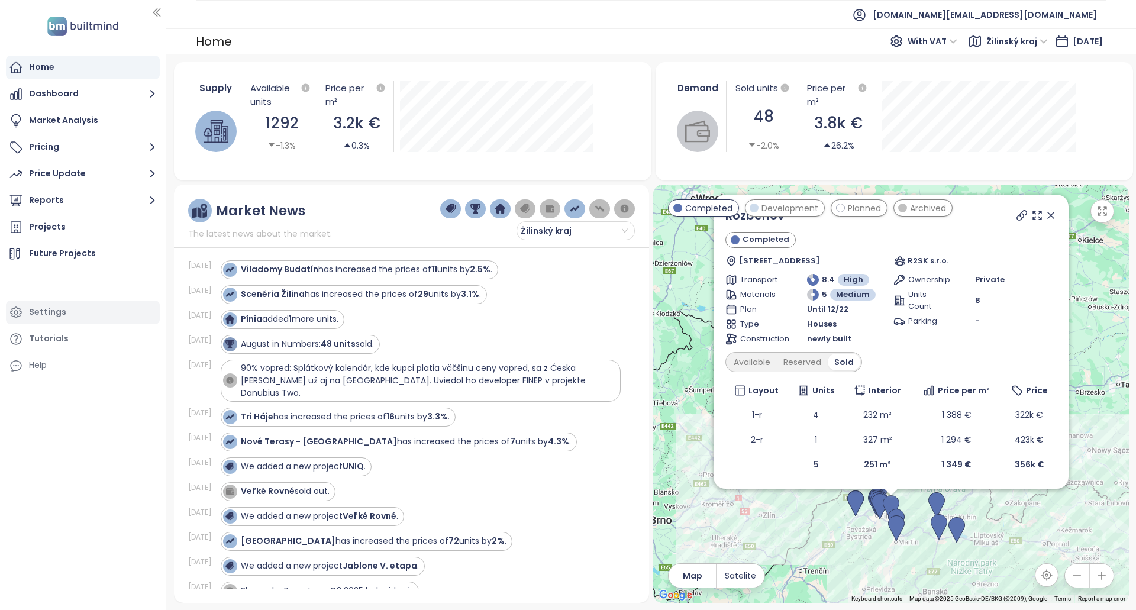
click at [89, 321] on div "Settings" at bounding box center [83, 313] width 154 height 24
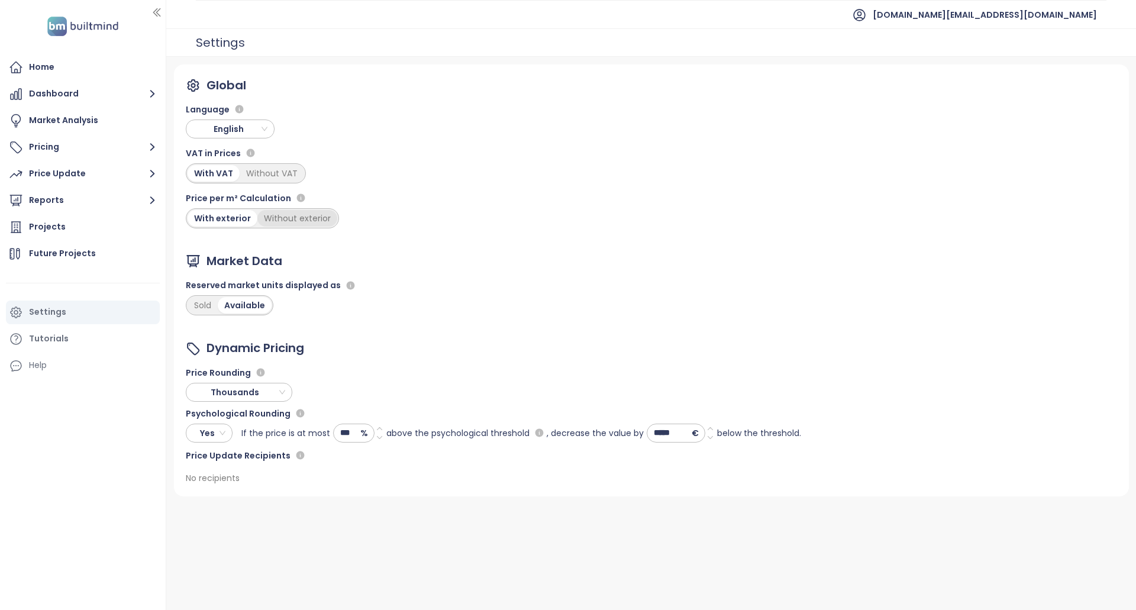
click at [306, 224] on div "Without exterior" at bounding box center [297, 218] width 80 height 17
click at [104, 61] on div "Home" at bounding box center [83, 68] width 154 height 24
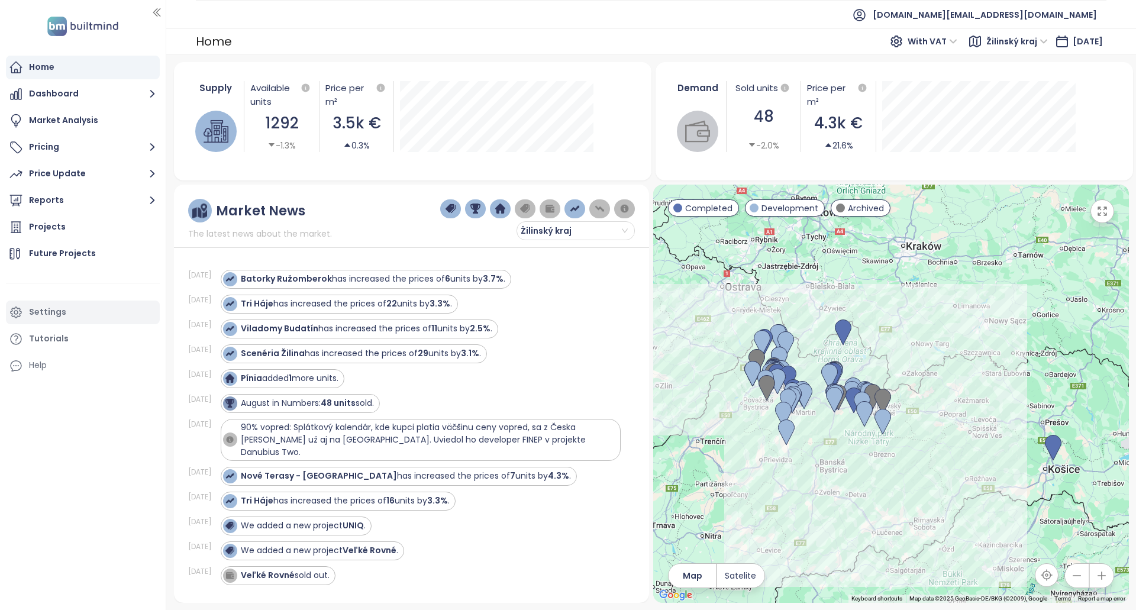
click at [75, 312] on div "Settings" at bounding box center [83, 313] width 154 height 24
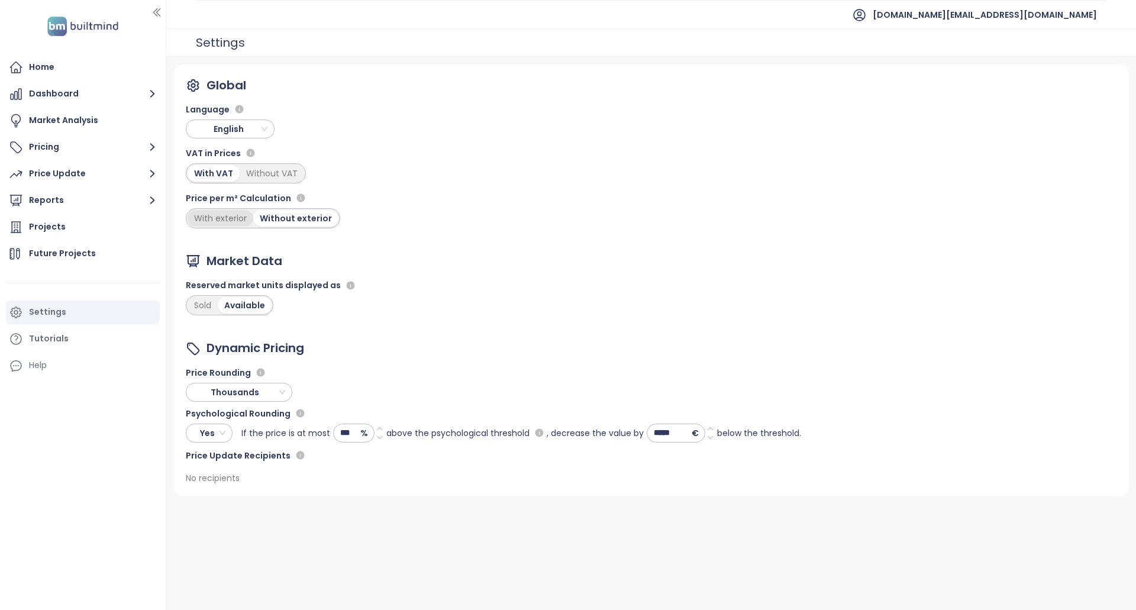
click at [219, 219] on div "With exterior" at bounding box center [221, 218] width 66 height 17
click at [85, 67] on div "Home" at bounding box center [83, 68] width 154 height 24
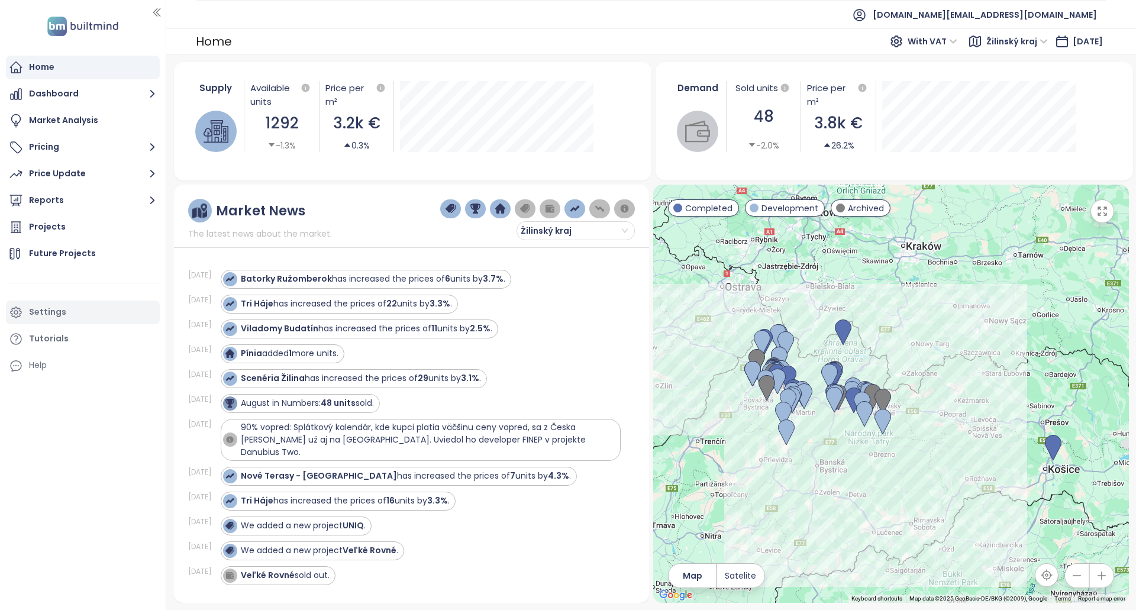
click at [77, 312] on div "Settings" at bounding box center [83, 313] width 154 height 24
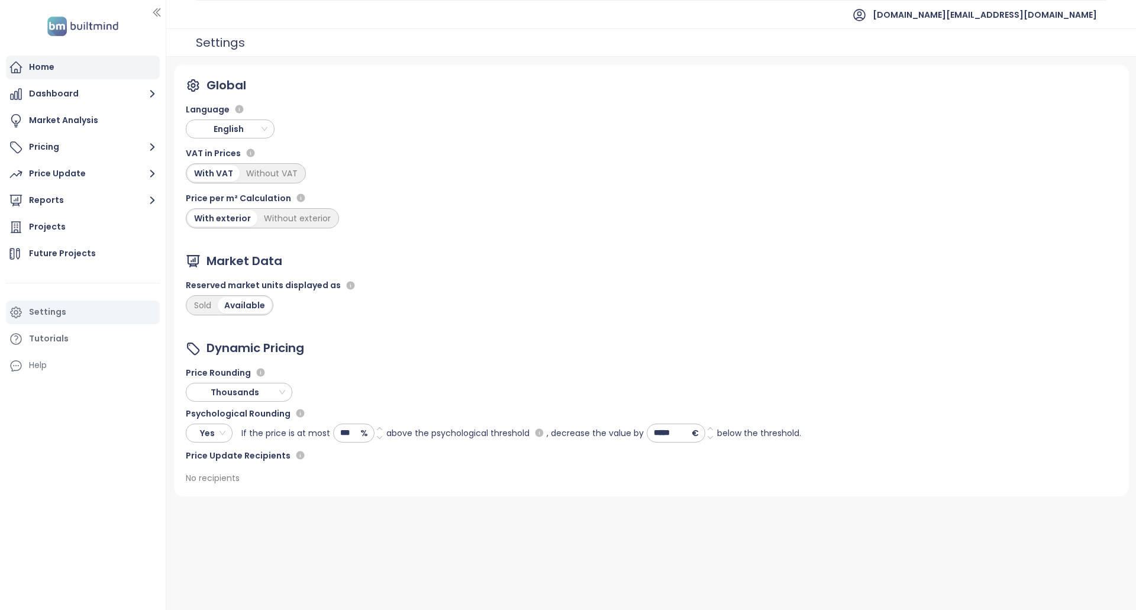
click at [118, 56] on div "Home" at bounding box center [83, 68] width 154 height 24
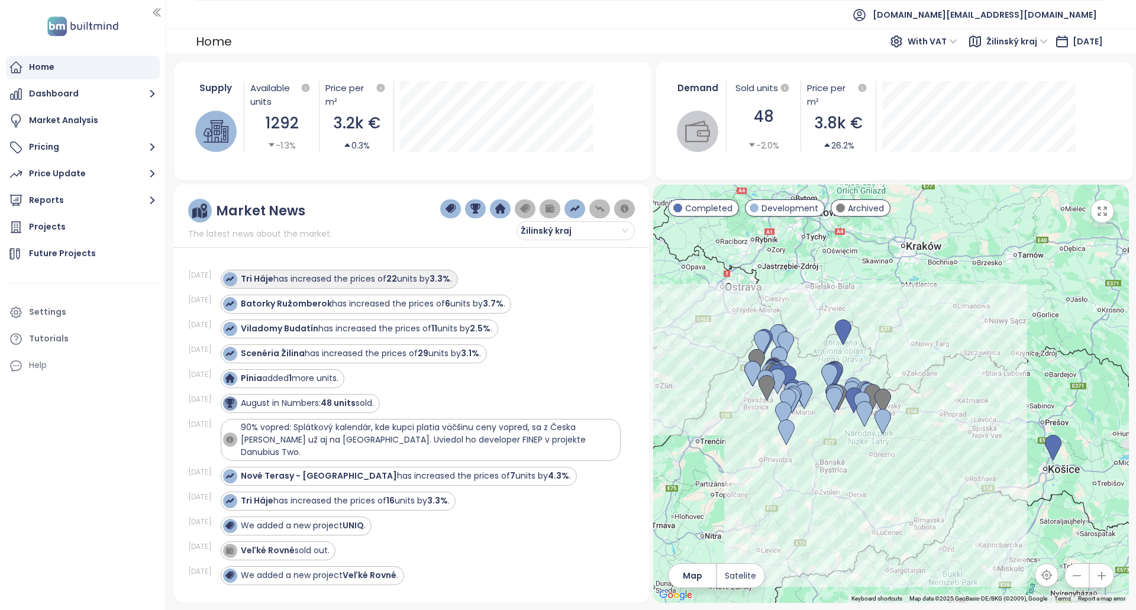
click at [405, 274] on div "Tri Háje has increased the prices of 22 units by 3.3% ." at bounding box center [346, 279] width 211 height 12
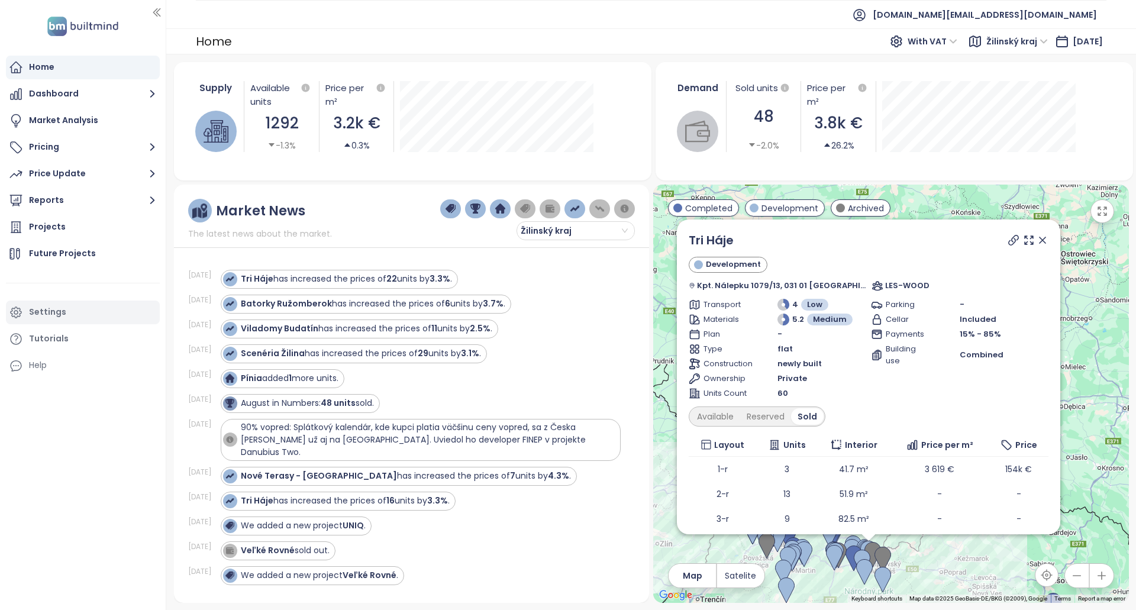
click at [102, 311] on div "Settings" at bounding box center [83, 313] width 154 height 24
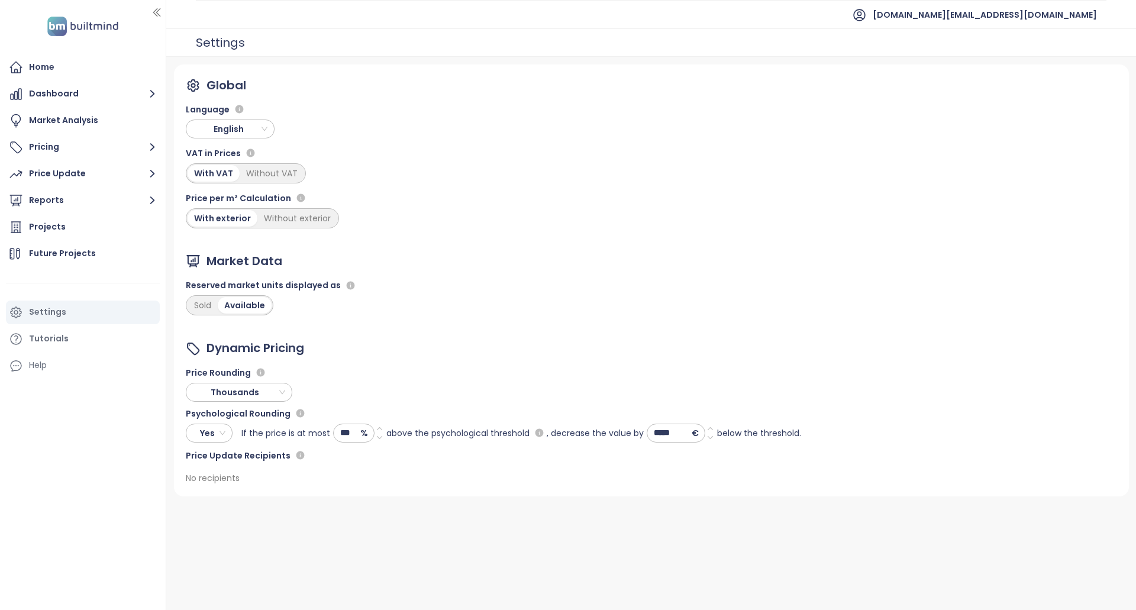
click at [264, 391] on span "Thousands" at bounding box center [237, 392] width 95 height 18
drag, startPoint x: 335, startPoint y: 346, endPoint x: 324, endPoint y: 296, distance: 51.5
click at [333, 346] on div "Dynamic Pricing" at bounding box center [493, 348] width 615 height 18
click at [94, 66] on div "Home" at bounding box center [83, 68] width 154 height 24
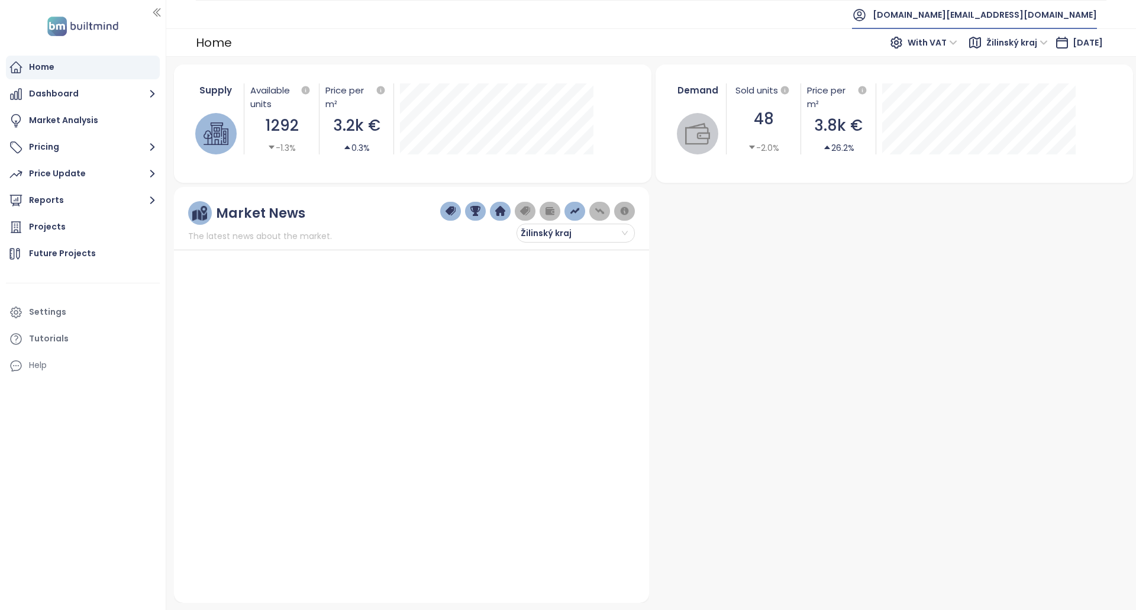
click at [999, 15] on span "[DOMAIN_NAME][EMAIL_ADDRESS][DOMAIN_NAME]" at bounding box center [985, 15] width 224 height 28
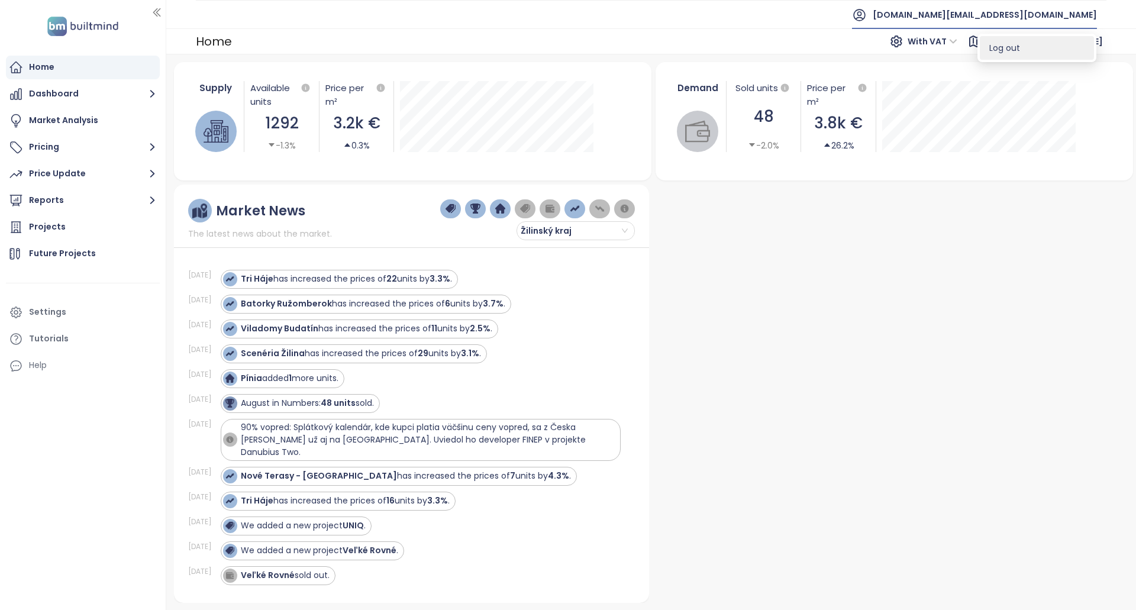
click at [1004, 47] on span "Log out" at bounding box center [1004, 48] width 31 height 12
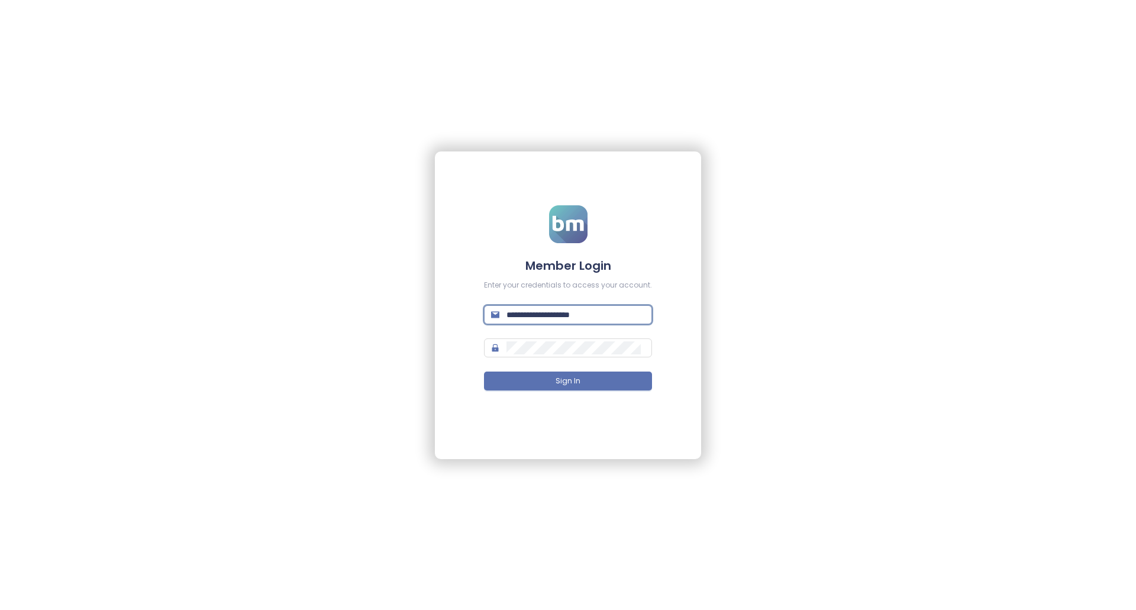
click at [592, 320] on input "**********" at bounding box center [575, 314] width 138 height 13
paste input "text"
click at [615, 316] on input "**********" at bounding box center [575, 314] width 138 height 13
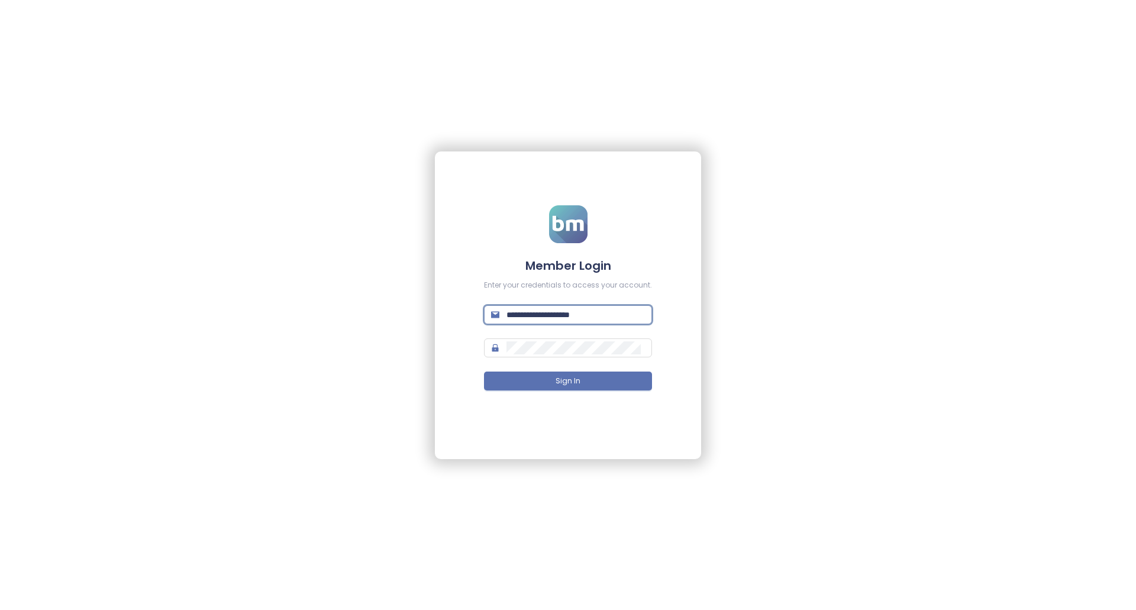
click at [617, 316] on input "**********" at bounding box center [575, 314] width 138 height 13
paste input "text"
type input "**********"
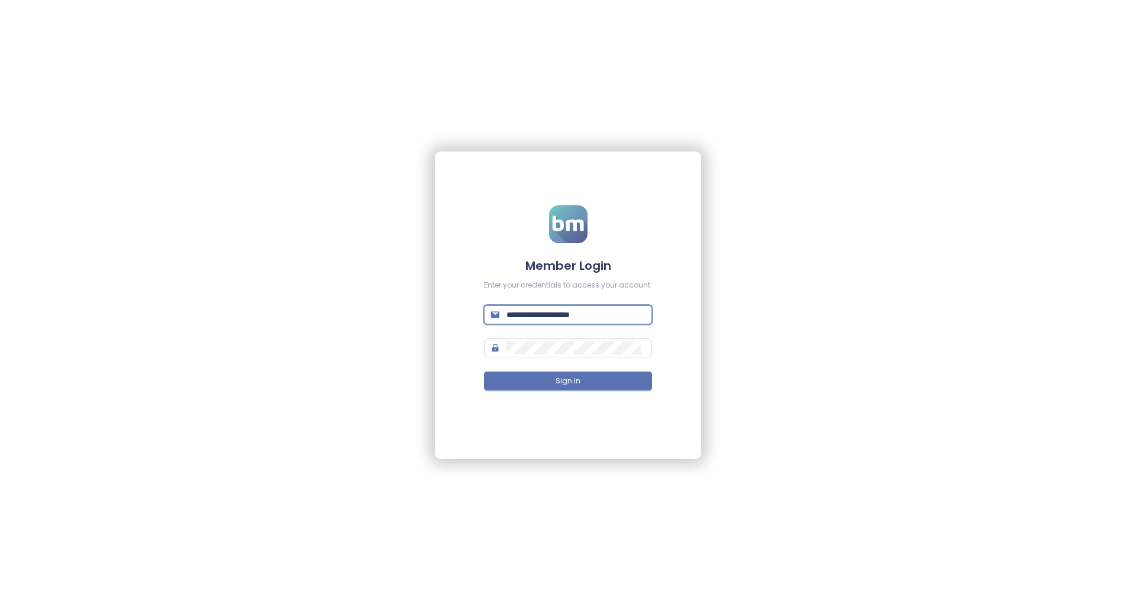
click at [715, 406] on div "**********" at bounding box center [568, 305] width 1136 height 610
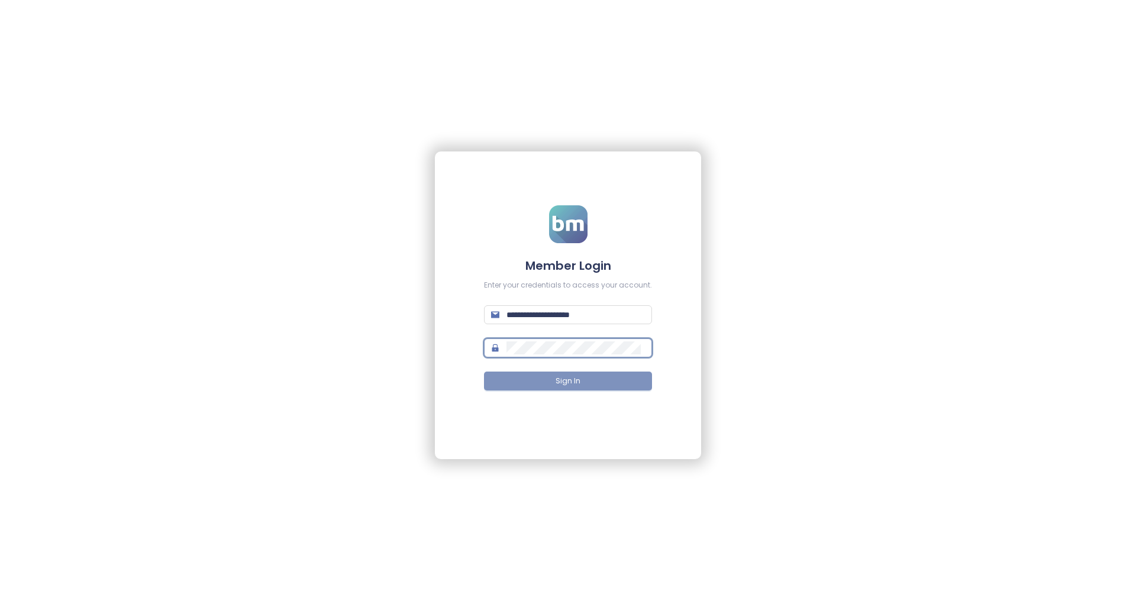
drag, startPoint x: 564, startPoint y: 378, endPoint x: 573, endPoint y: 386, distance: 11.7
click at [564, 378] on span "Sign In" at bounding box center [568, 381] width 25 height 11
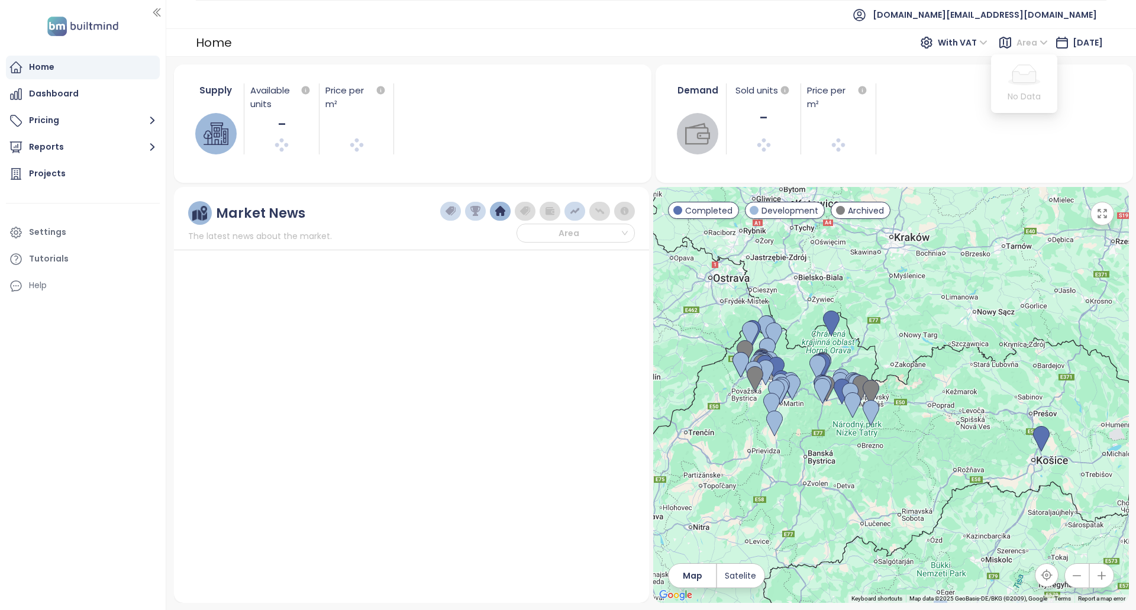
click at [1012, 45] on div "Area" at bounding box center [1033, 42] width 43 height 19
click at [77, 172] on div "Projects" at bounding box center [83, 174] width 154 height 24
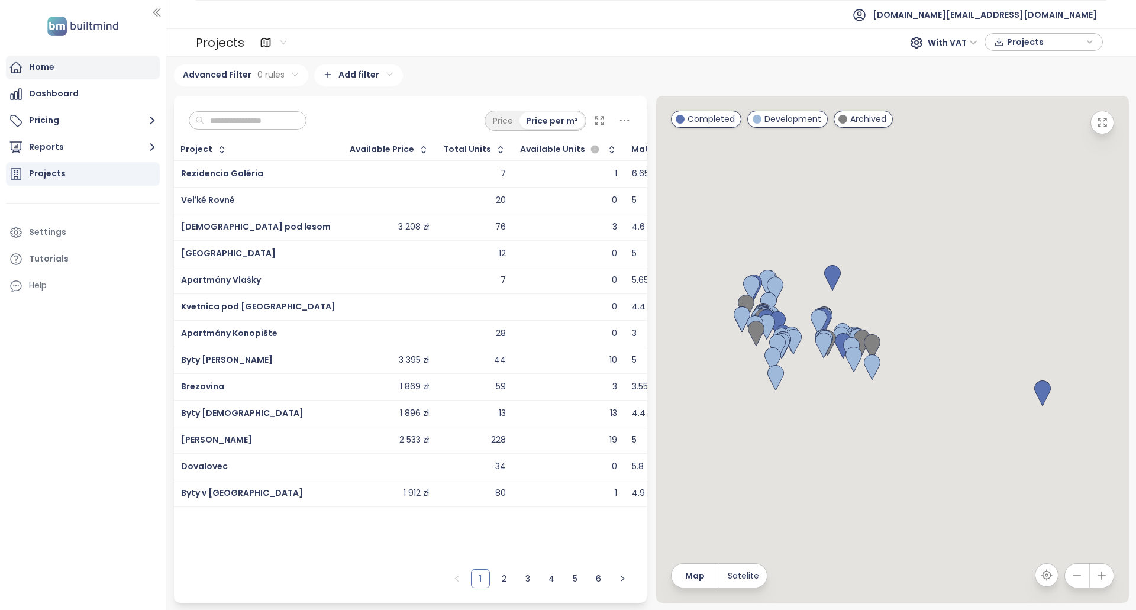
click at [94, 78] on div "Home" at bounding box center [83, 68] width 154 height 24
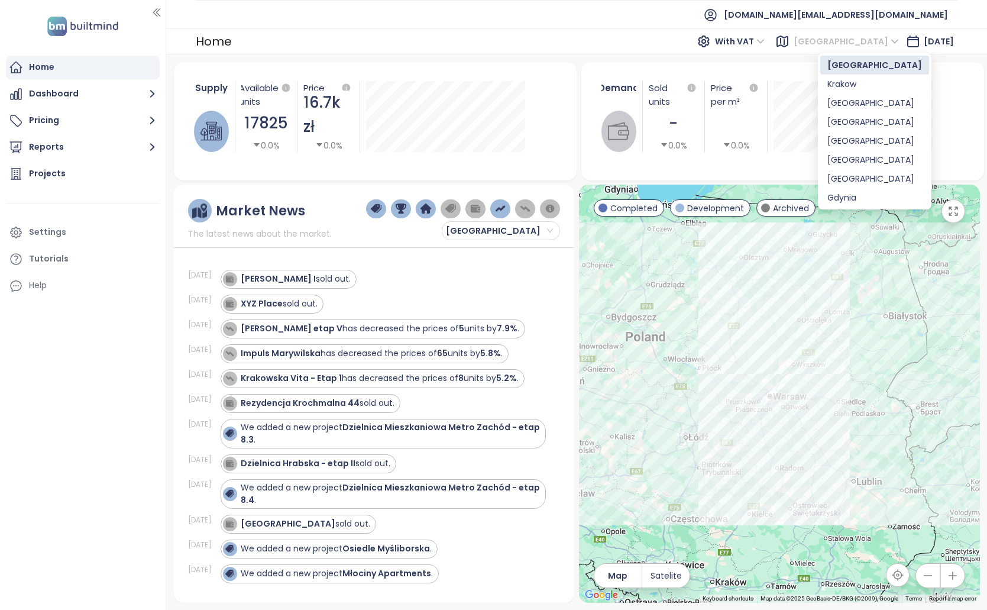
click at [830, 40] on span "Warszawa" at bounding box center [846, 42] width 105 height 18
click at [840, 89] on div "Krakow" at bounding box center [875, 83] width 95 height 13
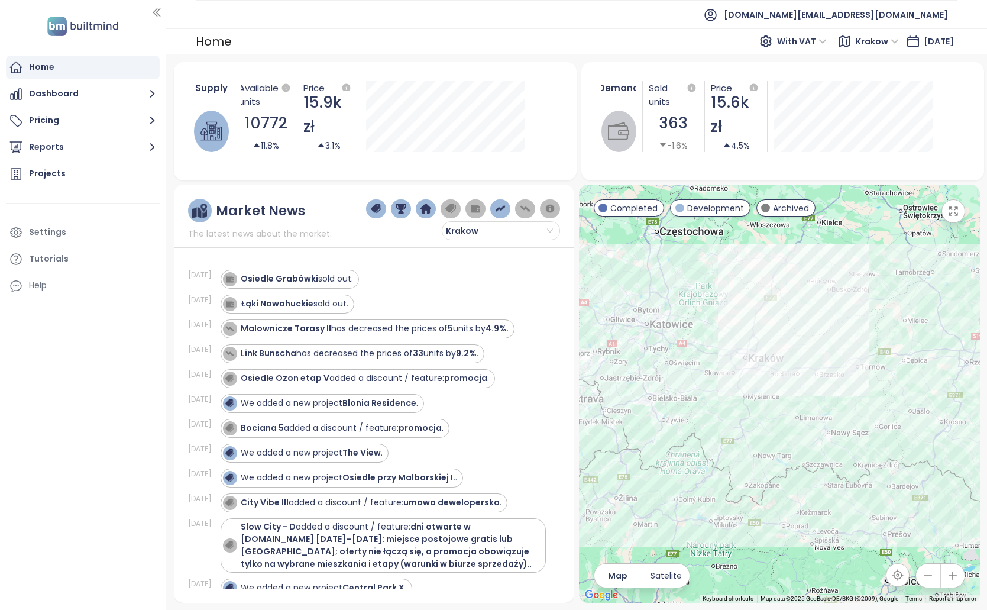
click at [709, 606] on div "Supply Available units 10772 11.8% Price per m² 15.9k zł 3.1% Demand Sold units…" at bounding box center [576, 332] width 821 height 556
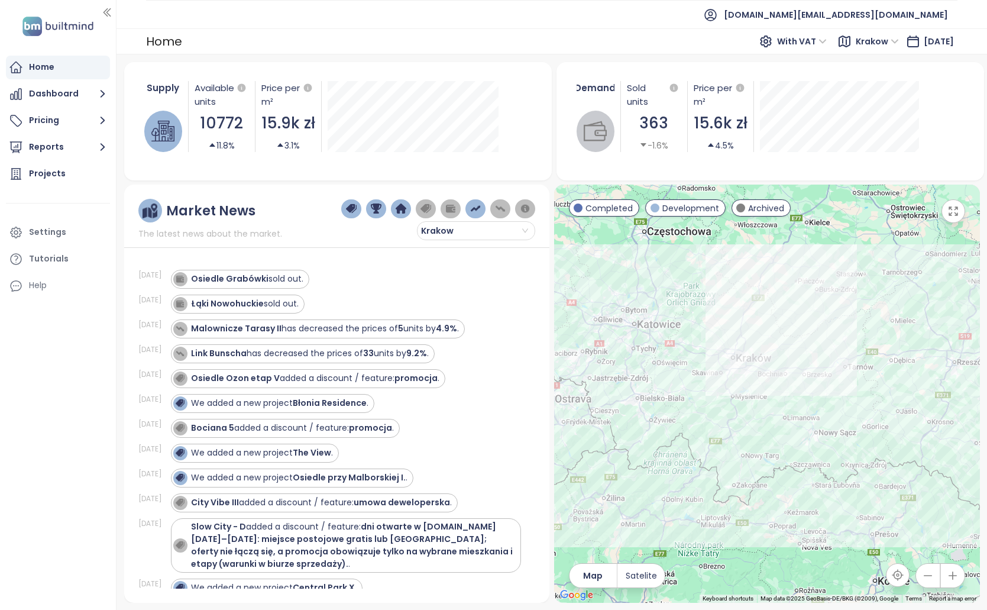
drag, startPoint x: 163, startPoint y: 254, endPoint x: 186, endPoint y: 244, distance: 24.9
click at [117, 253] on div at bounding box center [115, 305] width 6 height 610
click at [771, 51] on div "With VAT Krakow Sep 30, 2025" at bounding box center [856, 41] width 202 height 21
click at [779, 41] on span "With VAT" at bounding box center [802, 42] width 50 height 18
click at [783, 81] on div "Without VAT" at bounding box center [788, 83] width 51 height 13
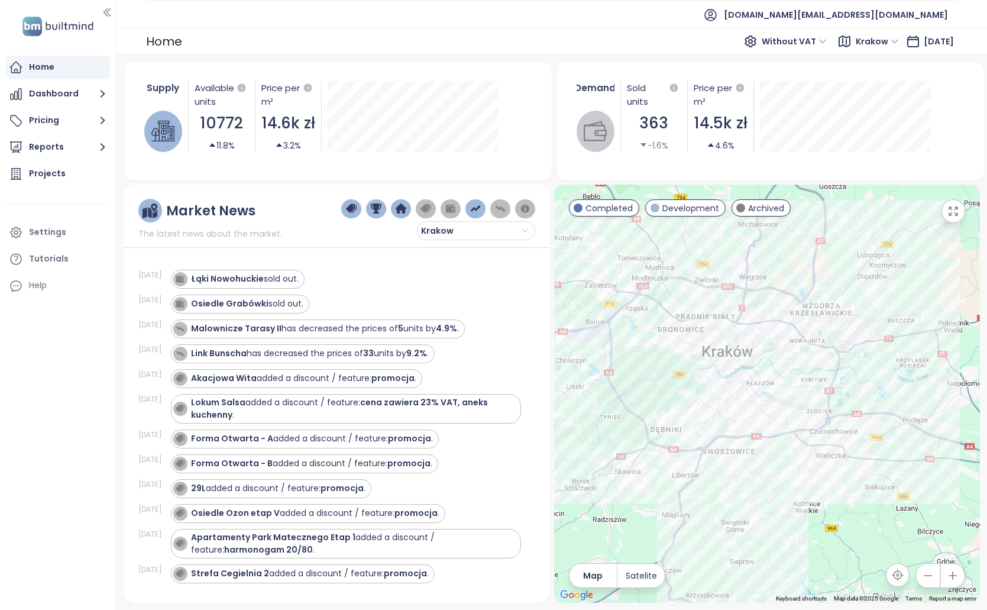
click at [838, 38] on icon at bounding box center [845, 41] width 14 height 14
click at [789, 39] on span "Without VAT" at bounding box center [794, 42] width 65 height 18
click at [789, 57] on div "With VAT" at bounding box center [775, 65] width 69 height 19
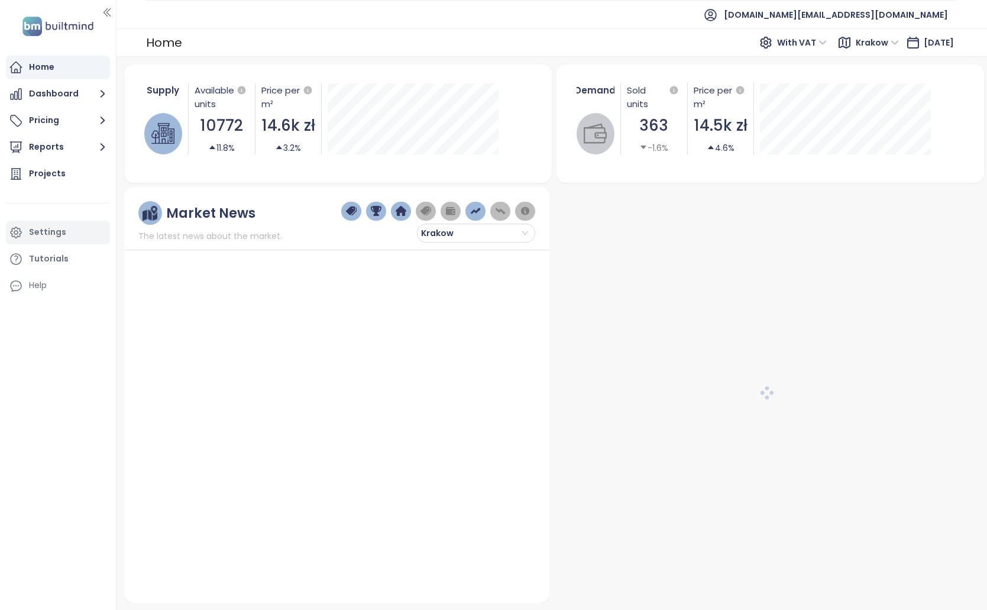
click at [66, 237] on div "Settings" at bounding box center [58, 233] width 104 height 24
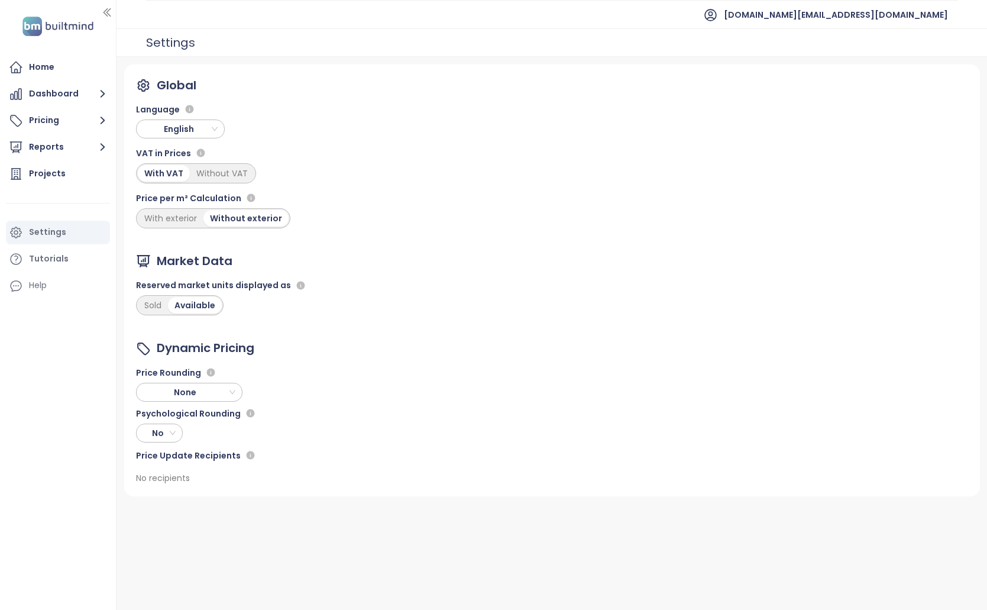
drag, startPoint x: 174, startPoint y: 302, endPoint x: 157, endPoint y: 307, distance: 17.2
click at [158, 306] on div "Sold" at bounding box center [153, 305] width 30 height 17
click at [86, 64] on div "Home" at bounding box center [58, 68] width 104 height 24
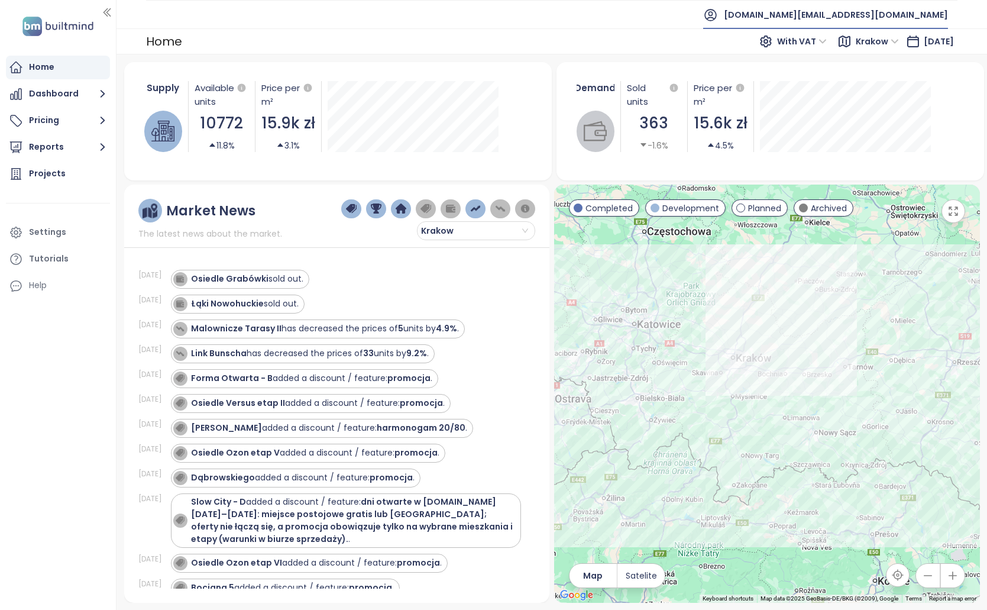
click at [919, 8] on span "[DOMAIN_NAME][EMAIL_ADDRESS][DOMAIN_NAME]" at bounding box center [836, 15] width 224 height 28
